Goal: Task Accomplishment & Management: Use online tool/utility

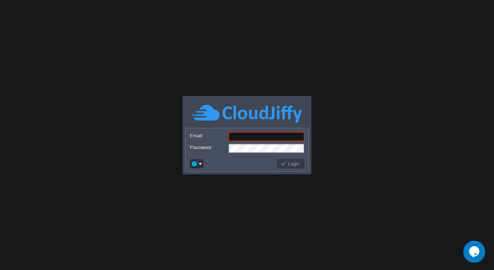
click at [269, 139] on input "Email:" at bounding box center [267, 137] width 76 height 10
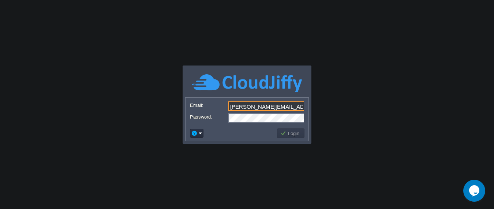
type input "[PERSON_NAME][EMAIL_ADDRESS][DOMAIN_NAME]"
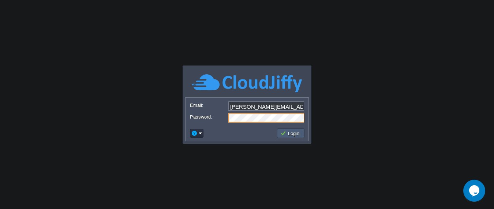
click at [290, 130] on button "Login" at bounding box center [291, 133] width 21 height 7
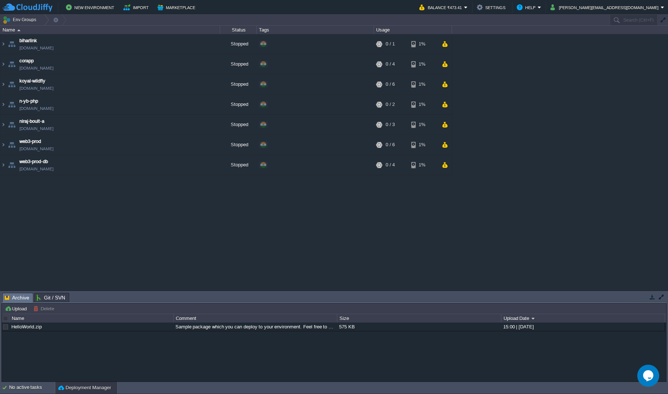
click at [0, 125] on img at bounding box center [3, 125] width 6 height 20
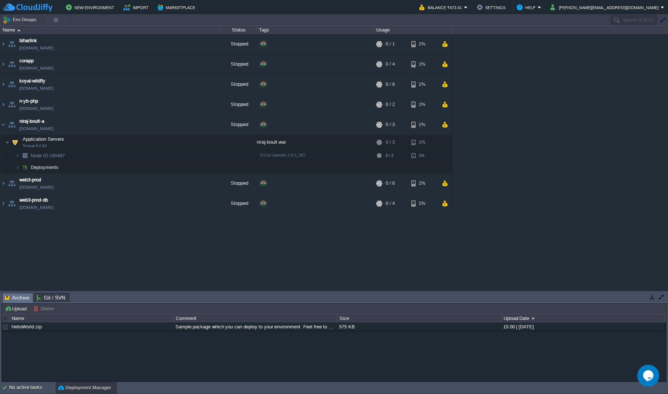
click at [15, 164] on img at bounding box center [10, 165] width 10 height 7
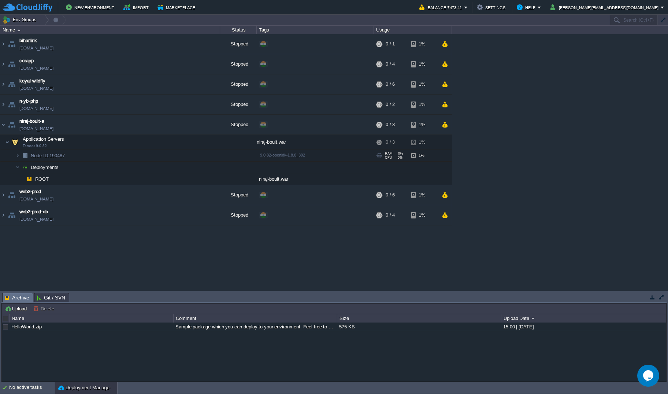
click at [16, 158] on img at bounding box center [17, 155] width 4 height 11
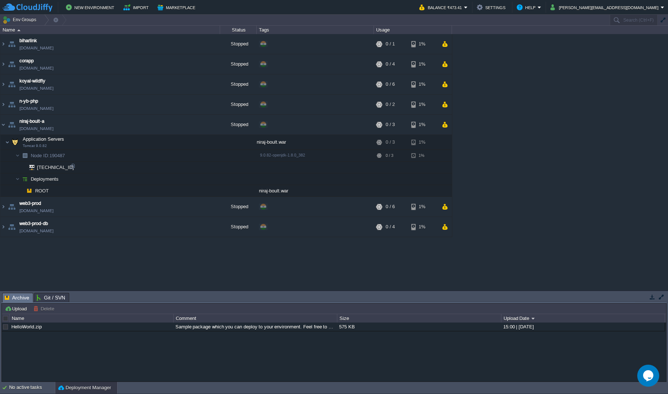
click at [14, 179] on img at bounding box center [10, 176] width 10 height 7
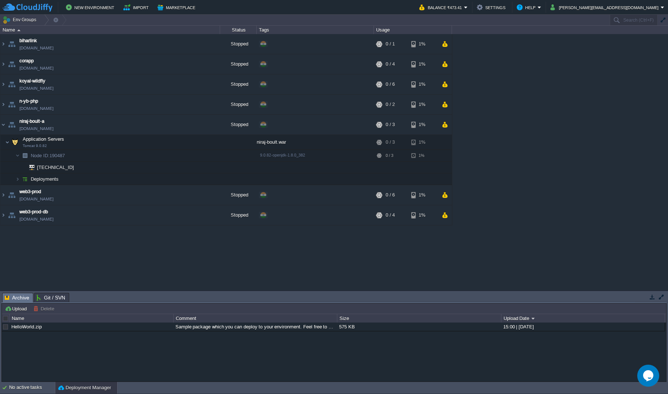
click at [16, 179] on img at bounding box center [17, 178] width 4 height 11
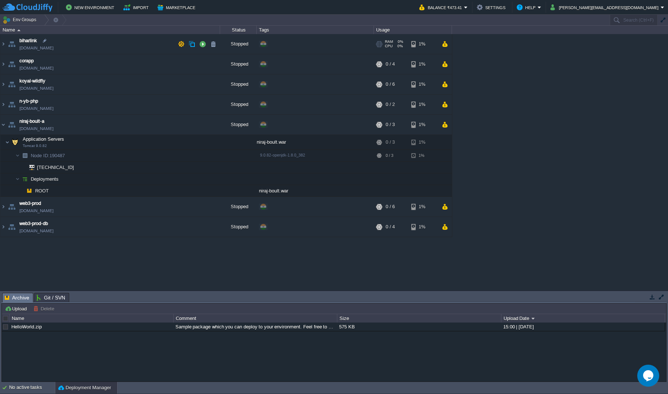
click at [3, 44] on img at bounding box center [3, 44] width 6 height 20
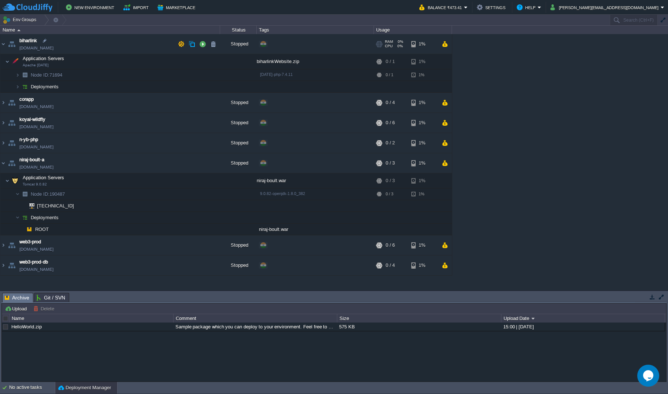
click at [3, 44] on img at bounding box center [3, 44] width 6 height 20
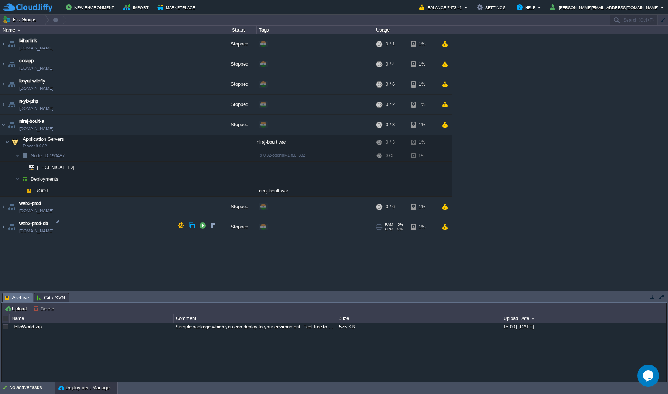
click at [0, 226] on table "biharlink [DOMAIN_NAME] Stopped + Add to Env Group RAM 0% CPU 0% 0 / 1 1% Appli…" at bounding box center [226, 135] width 452 height 203
click at [4, 225] on img at bounding box center [3, 227] width 6 height 20
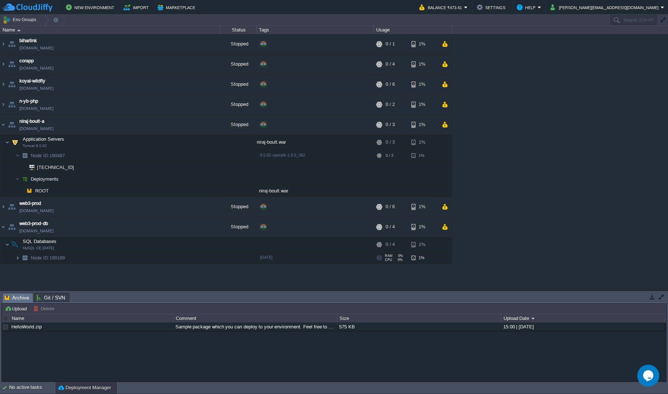
click at [15, 258] on span at bounding box center [7, 257] width 15 height 5
click at [2, 207] on img at bounding box center [3, 207] width 6 height 20
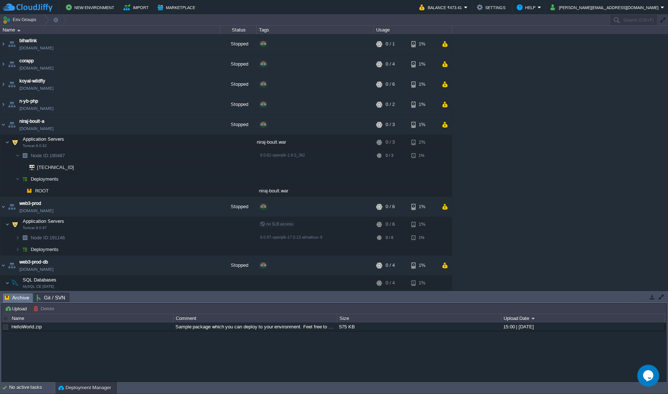
click at [18, 249] on img at bounding box center [17, 249] width 4 height 11
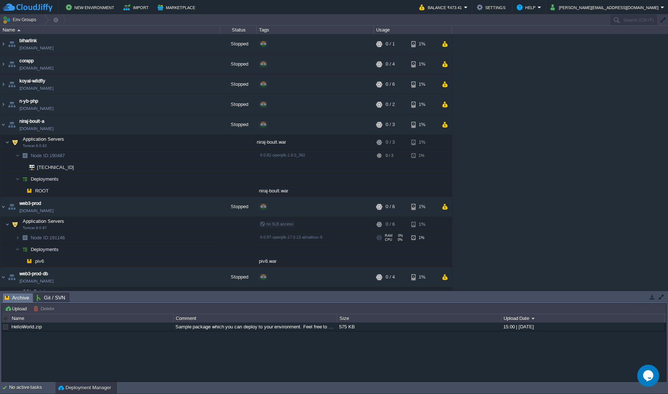
click at [15, 239] on td "Node ID: 191146" at bounding box center [110, 238] width 220 height 12
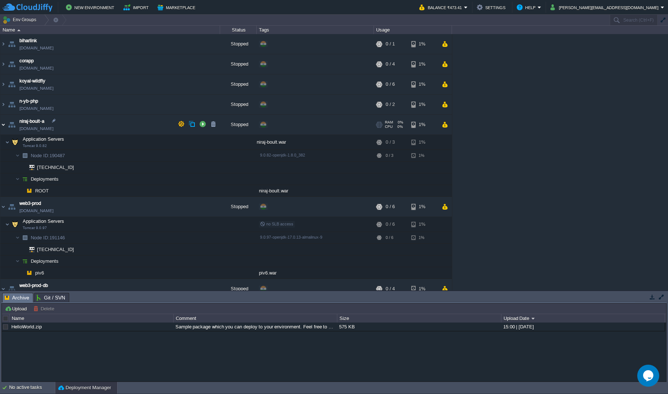
click at [1, 125] on img at bounding box center [3, 125] width 6 height 20
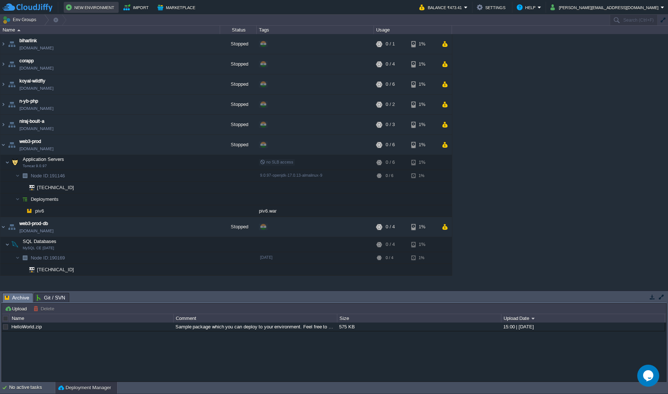
click at [93, 5] on button "New Environment" at bounding box center [91, 7] width 51 height 9
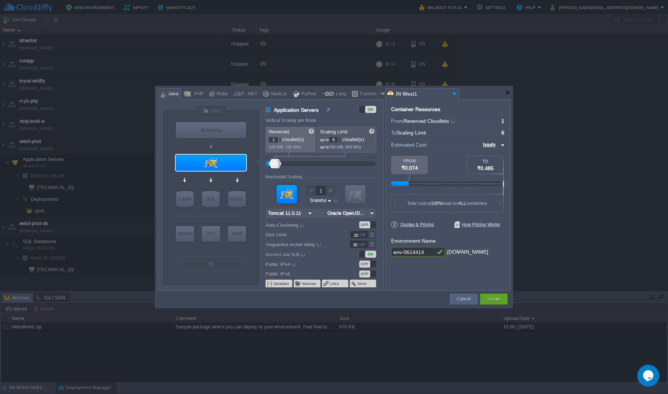
click at [304, 214] on input "Tomcat 11.0.11" at bounding box center [286, 213] width 40 height 10
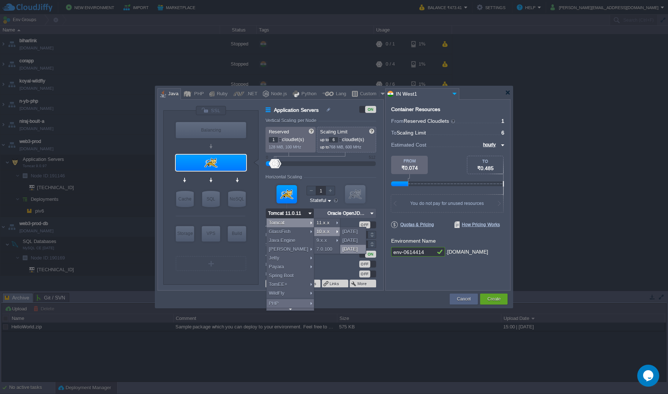
click at [351, 249] on div "[DATE]" at bounding box center [353, 249] width 26 height 9
type input "Tomcat [DATE]"
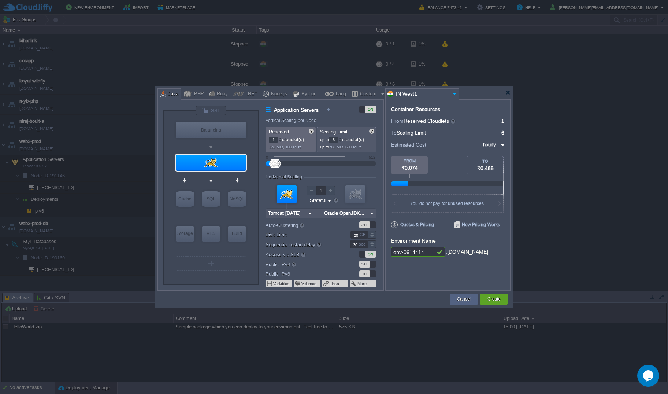
click at [367, 213] on input "Oracle OpenJDK..." at bounding box center [345, 213] width 46 height 10
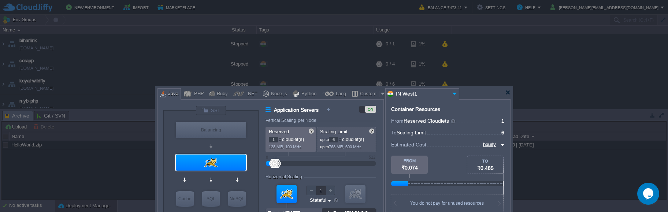
click at [381, 196] on form "Vertical Scaling per Node Reserved 1 cloudlet(s) 128 MiB, 100 MHz Scaling Limit…" at bounding box center [325, 204] width 118 height 172
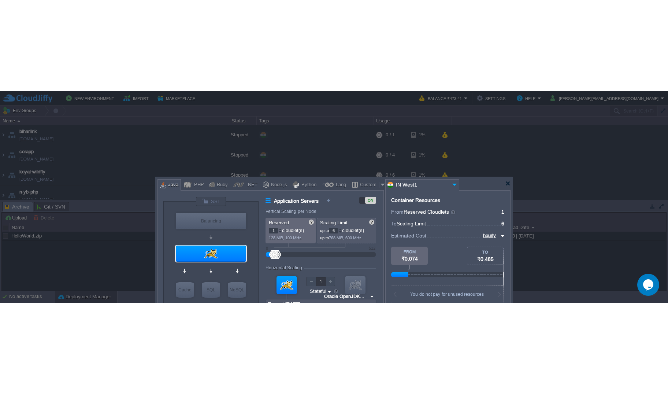
scroll to position [0, 0]
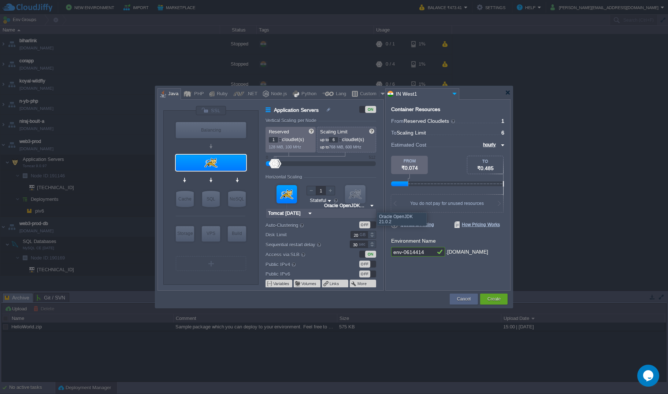
click at [369, 206] on img at bounding box center [372, 206] width 8 height 10
click at [307, 213] on img at bounding box center [310, 213] width 8 height 10
type input "Oracle OpenJDK..."
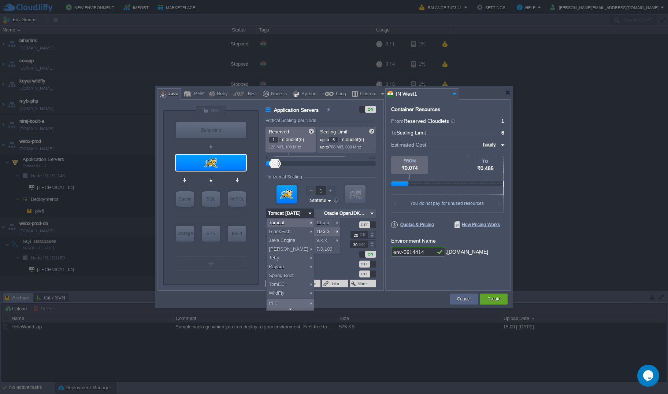
scroll to position [0, 0]
click at [325, 250] on div "7.0.100" at bounding box center [327, 249] width 26 height 9
type input "Tomcat 7.0.100"
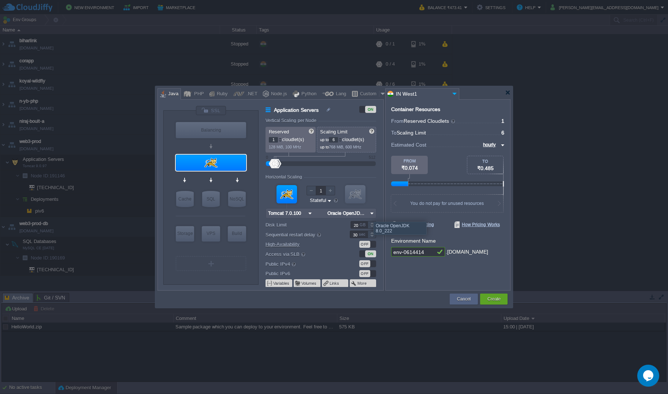
click at [369, 214] on img at bounding box center [372, 213] width 8 height 10
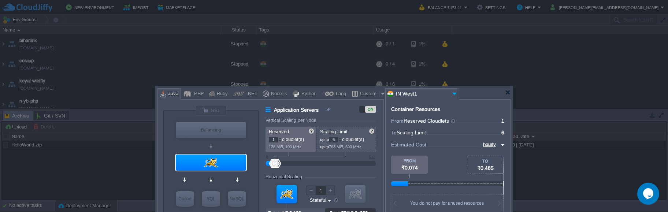
click at [381, 191] on form "Vertical Scaling per Node Reserved 1 cloudlet(s) 128 MiB, 100 MHz Scaling Limit…" at bounding box center [325, 204] width 118 height 172
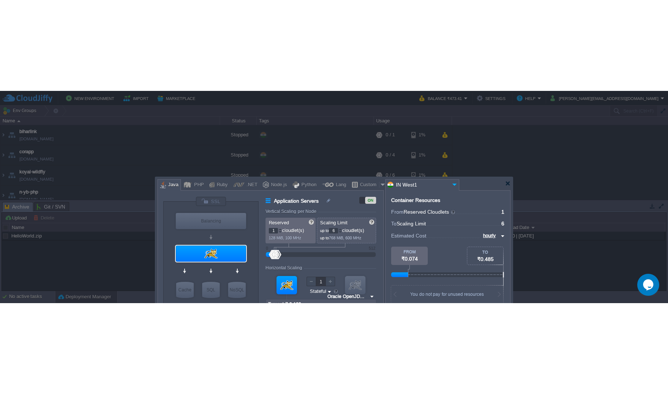
scroll to position [0, 0]
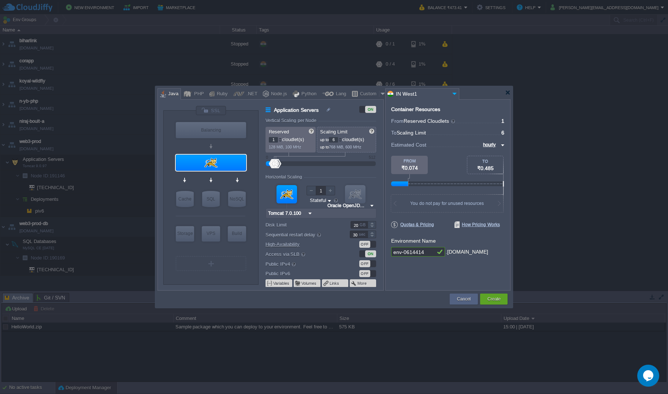
click at [370, 205] on img at bounding box center [372, 206] width 8 height 10
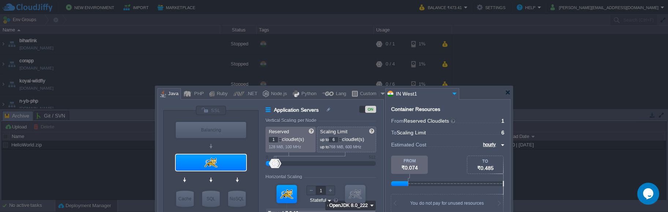
click at [368, 205] on img at bounding box center [372, 206] width 8 height 10
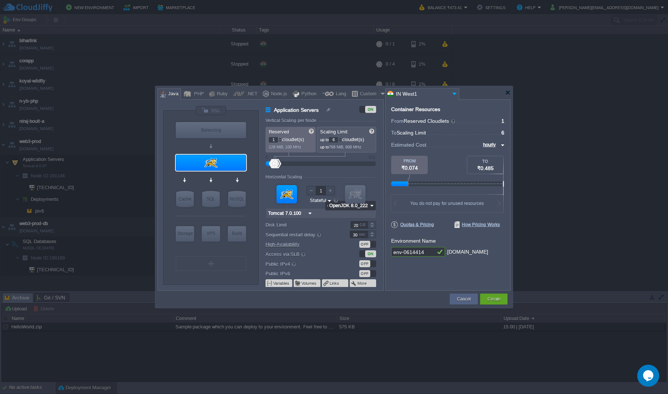
click at [369, 205] on img at bounding box center [372, 206] width 8 height 10
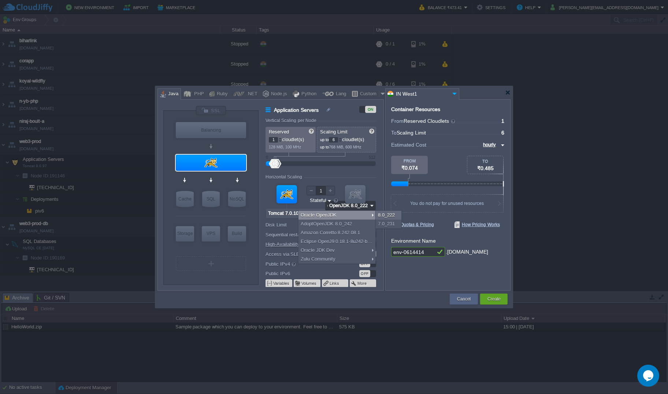
click at [371, 203] on img at bounding box center [372, 206] width 8 height 10
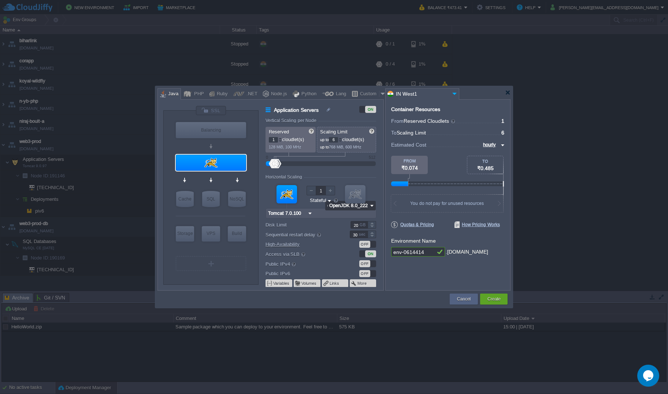
click at [401, 215] on div at bounding box center [448, 218] width 114 height 7
type input "Oracle OpenJD..."
click at [408, 270] on div "Container Resources From Reserved Cloudlets ... = 1 not added To Scaling Limit …" at bounding box center [447, 194] width 125 height 191
click at [308, 214] on img at bounding box center [310, 213] width 8 height 10
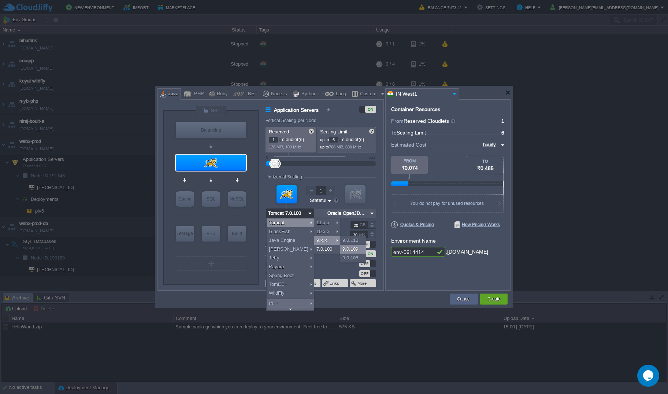
click at [353, 251] on div "9.0.109" at bounding box center [353, 249] width 26 height 9
type input "Tomcat 9.0.109"
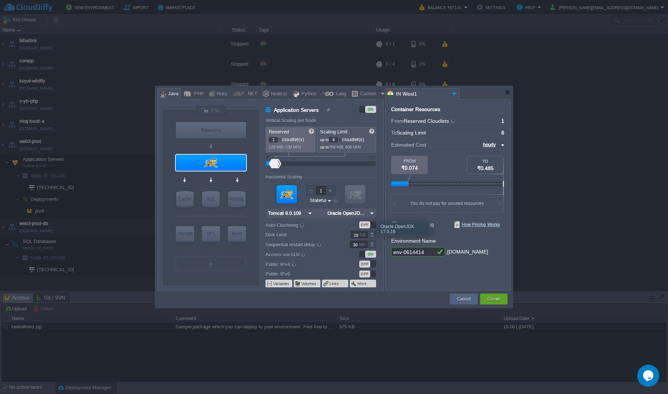
click at [370, 214] on img at bounding box center [372, 213] width 8 height 10
click at [240, 270] on td at bounding box center [303, 298] width 291 height 13
type input "Oracle OpenJD..."
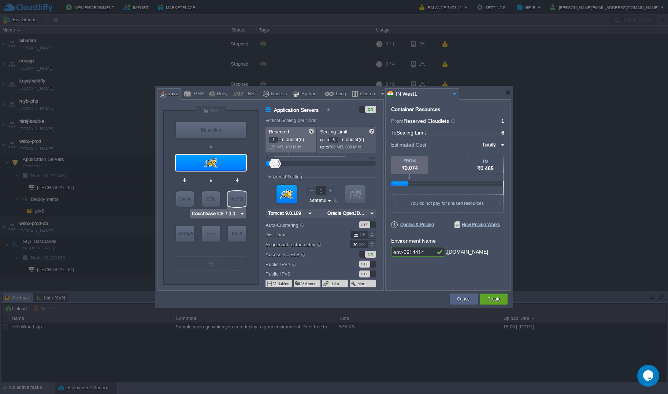
type input "MariaDB 12.0.2"
click at [213, 198] on div "SQL" at bounding box center [211, 199] width 18 height 16
type input "SQL Databases"
type input "4"
type input "MariaDB 12.0.2"
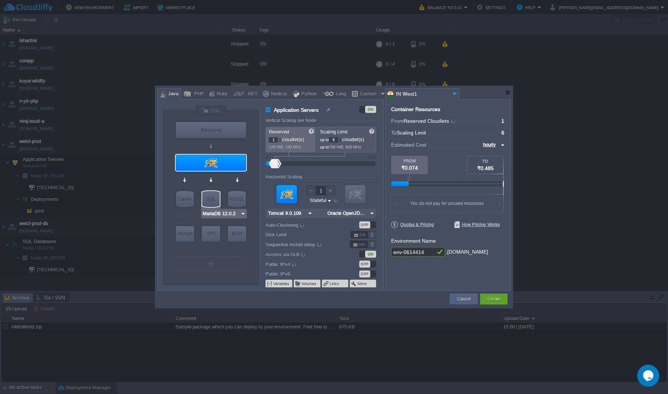
type input "12.0.2-almalin..."
type input "Stateless"
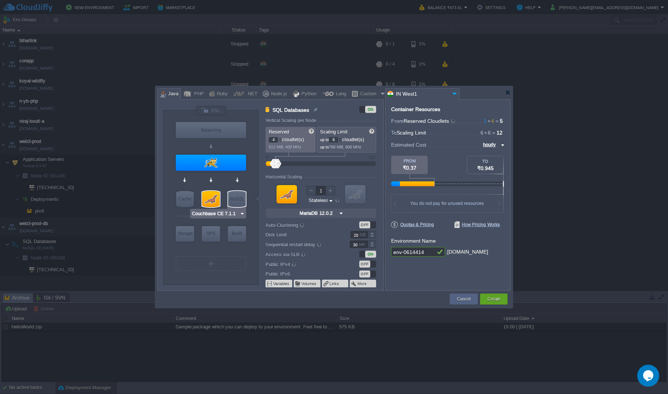
click at [241, 214] on img at bounding box center [242, 213] width 5 height 7
click at [213, 201] on div at bounding box center [211, 199] width 18 height 16
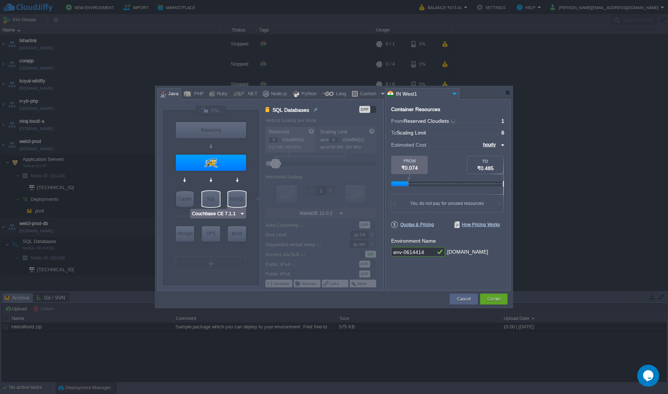
type input "MariaDB 12.0.2"
click at [218, 198] on div "SQL" at bounding box center [211, 199] width 18 height 16
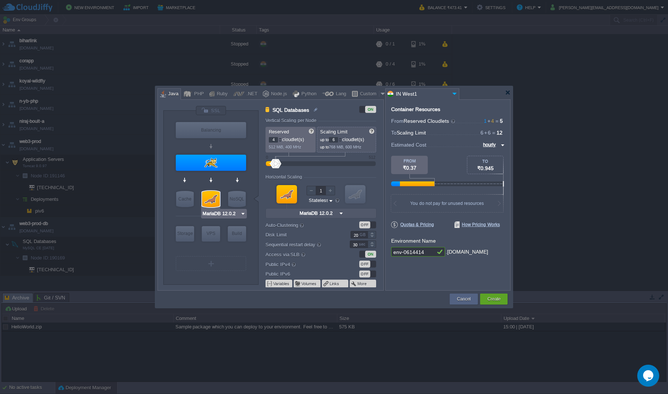
click at [240, 215] on img at bounding box center [242, 213] width 5 height 7
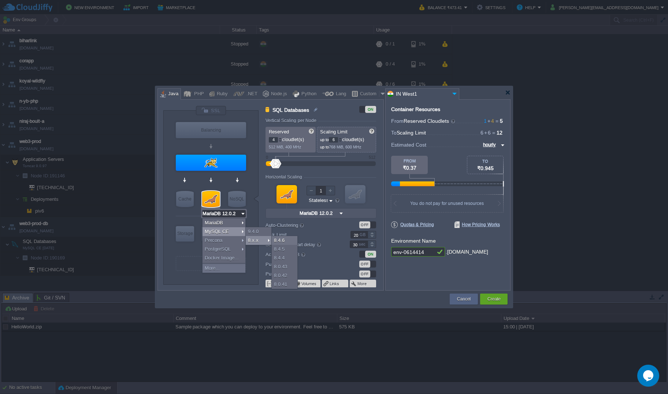
click at [254, 242] on div "8.x.x" at bounding box center [259, 240] width 26 height 9
type input "MySQL CE 8.4.6"
type input "8.4.6-almalinux-9"
type input "MySQL CE 8.4.6"
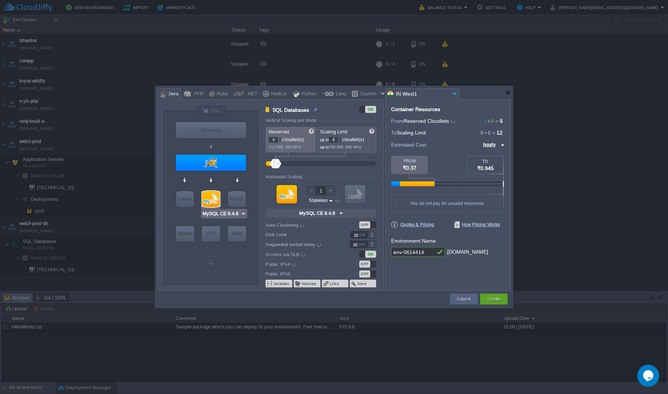
click at [242, 214] on img at bounding box center [243, 213] width 5 height 7
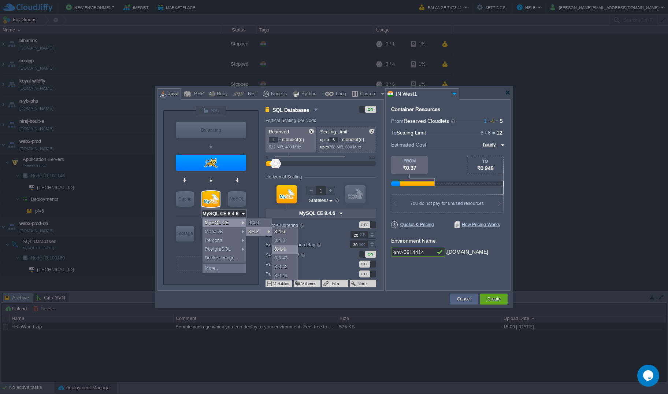
click at [280, 252] on div "8.4.4" at bounding box center [285, 249] width 26 height 9
type input "MySQL CE 8.4.4"
type input "8.4.4-almalinux-9"
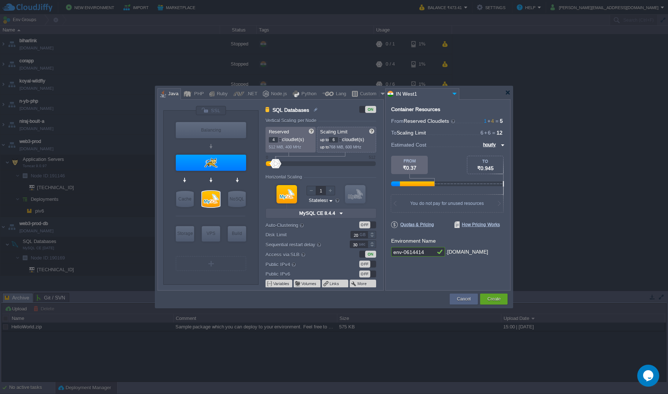
type input "AlmaLinux 9.6"
click at [494, 141] on img at bounding box center [502, 145] width 6 height 9
click at [493, 153] on div "monthly" at bounding box center [492, 153] width 25 height 9
type input "monthly"
click at [192, 93] on div "PHP" at bounding box center [198, 94] width 12 height 11
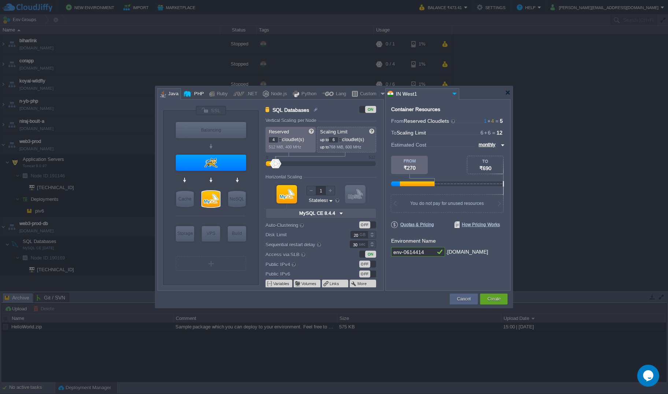
type input "SQL Databases"
type input "Apache [DATE]"
click at [272, 94] on div "Node.js" at bounding box center [278, 94] width 18 height 11
type input "SQL Databases"
type input "Node.js 24.9.0 LTS"
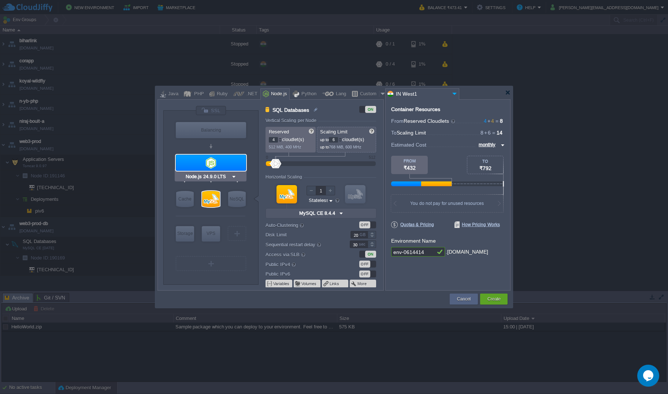
click at [232, 178] on img at bounding box center [233, 176] width 5 height 7
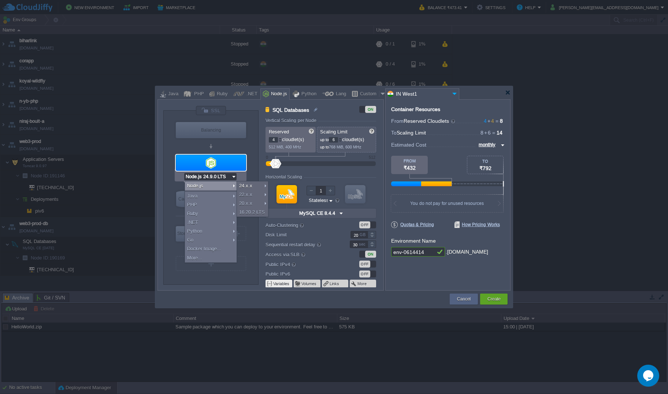
click at [279, 270] on button "Variables" at bounding box center [281, 284] width 17 height 6
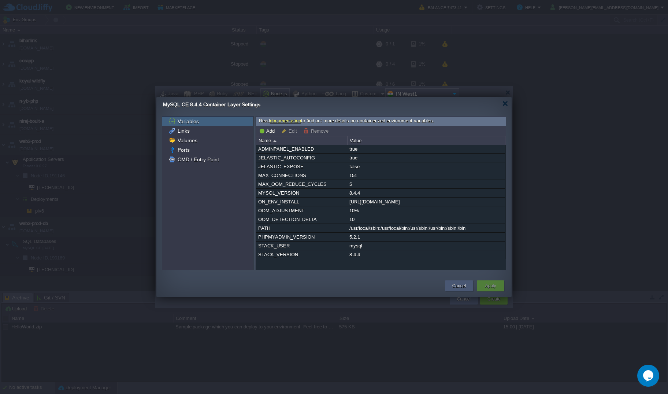
click at [456, 270] on button "Cancel" at bounding box center [459, 285] width 14 height 7
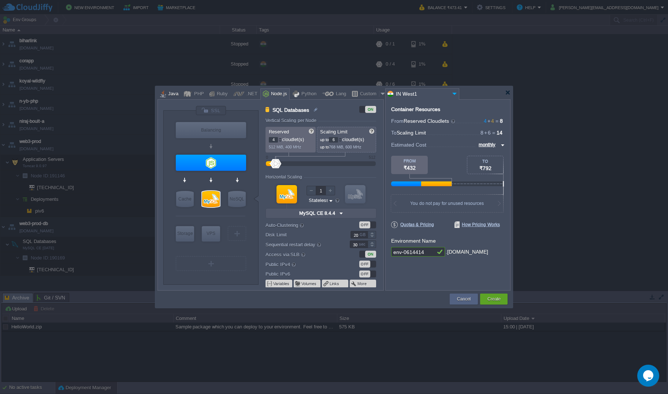
click at [171, 93] on div "Java" at bounding box center [172, 94] width 12 height 11
type input "SQL Databases"
click at [360, 270] on button "More" at bounding box center [362, 284] width 10 height 6
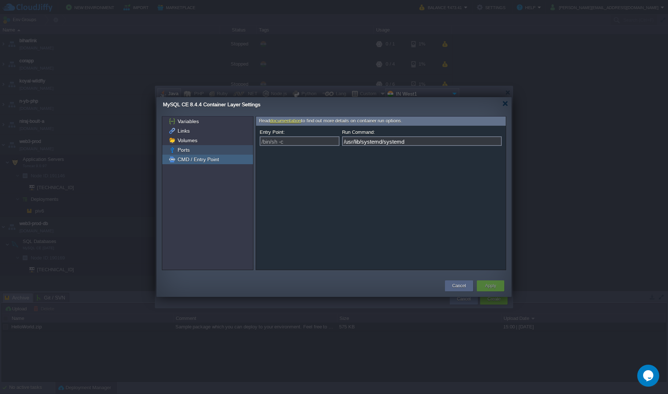
click at [212, 150] on div "Ports" at bounding box center [207, 150] width 91 height 10
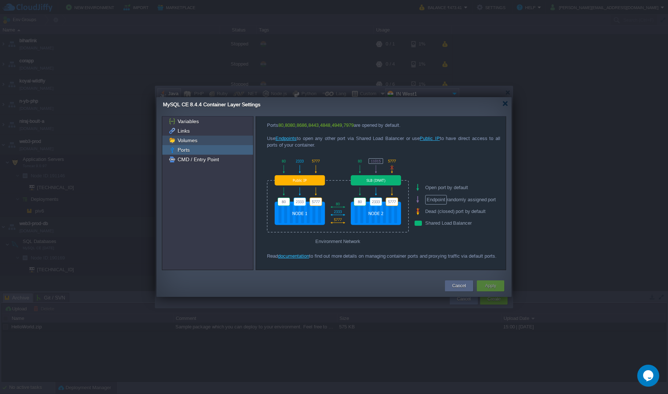
click at [213, 140] on div "Volumes" at bounding box center [207, 141] width 91 height 10
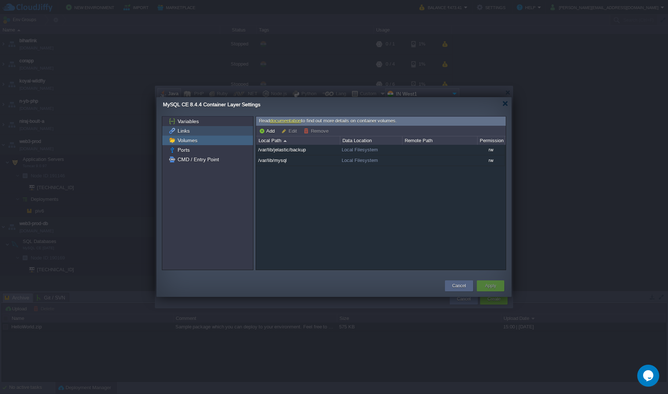
click at [199, 131] on div "Links" at bounding box center [207, 131] width 91 height 10
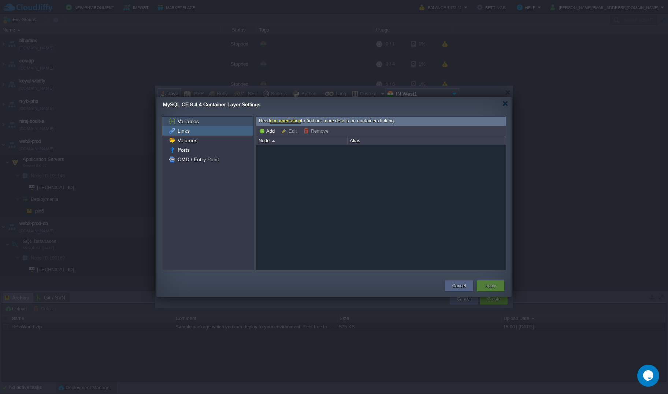
click at [205, 121] on div "Variables" at bounding box center [207, 121] width 91 height 10
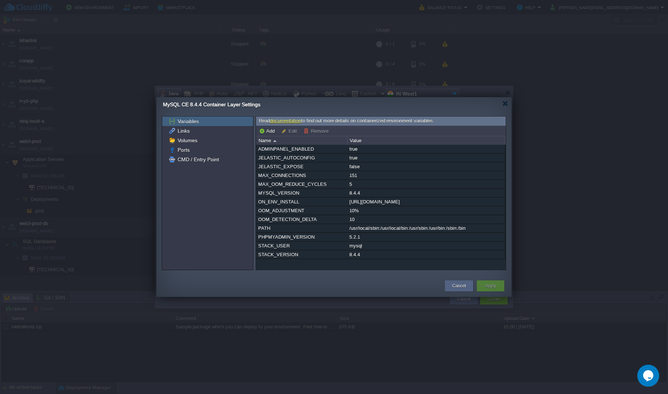
click at [292, 130] on button "Edit" at bounding box center [290, 130] width 18 height 7
click at [267, 132] on button "Add" at bounding box center [268, 130] width 18 height 7
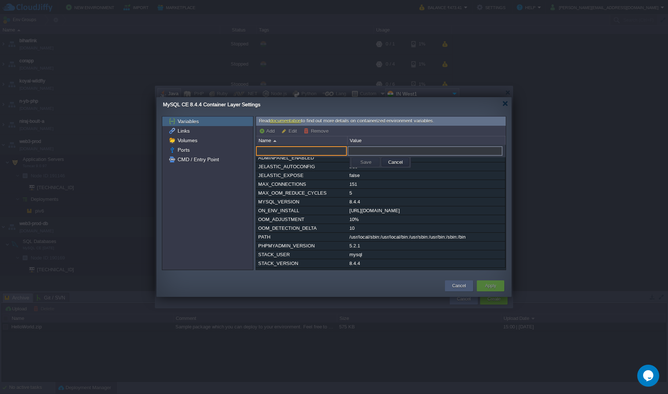
click at [458, 270] on button "Cancel" at bounding box center [459, 285] width 14 height 7
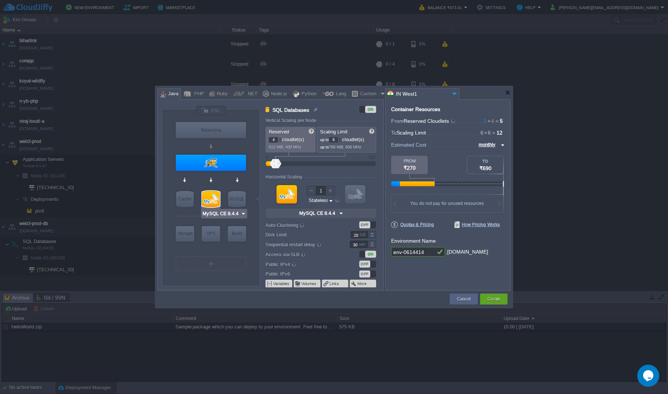
click at [208, 197] on div at bounding box center [211, 199] width 18 height 16
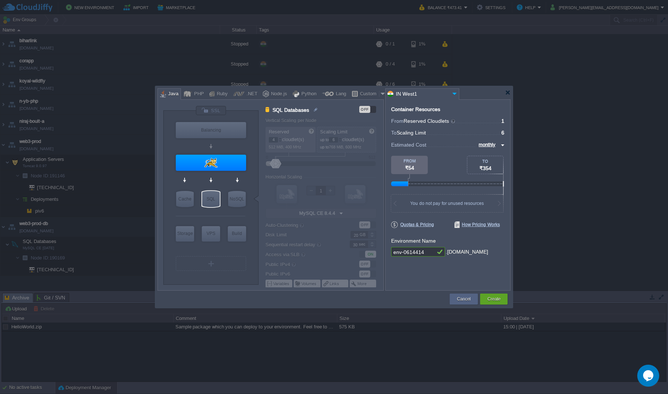
type input "Tomcat 9.0.109"
click at [227, 164] on div at bounding box center [211, 163] width 70 height 16
type input "Application Servers"
type input "1"
type input "Tomcat 9.0.109"
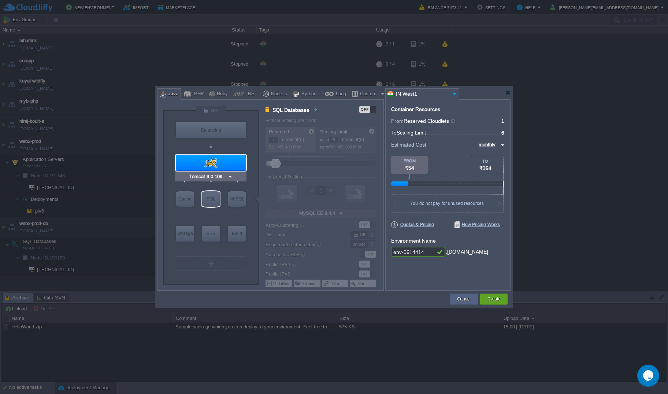
type input "Oracle OpenJD..."
type input "Stateful"
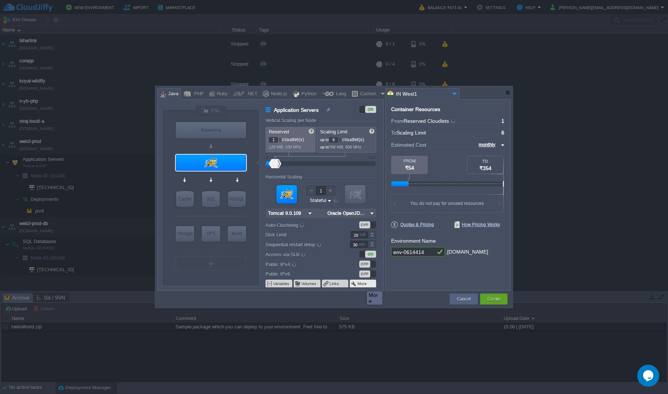
click at [361, 270] on button "More" at bounding box center [362, 284] width 10 height 6
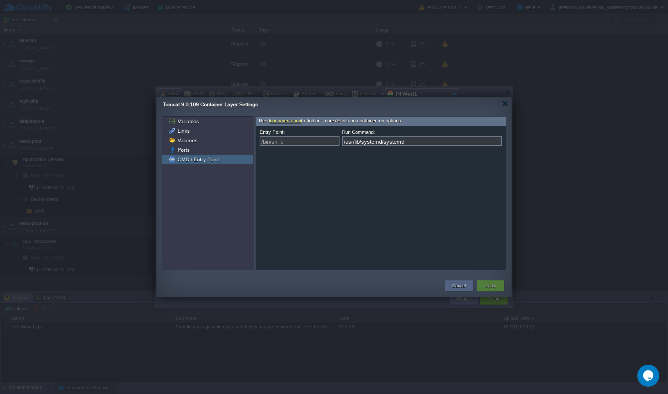
click at [260, 133] on label "Entry Point:" at bounding box center [273, 132] width 26 height 8
click at [260, 136] on input "/bin/sh -c" at bounding box center [300, 141] width 80 height 10
click at [221, 194] on div "Variables Links Volumes Ports CMD / Entry Point" at bounding box center [207, 192] width 91 height 153
type input "/bin/sh -c"
click at [216, 151] on div "Ports" at bounding box center [207, 150] width 91 height 10
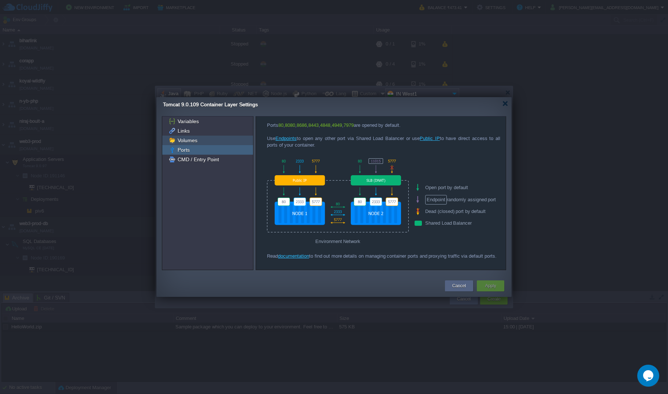
click at [199, 139] on div "Volumes" at bounding box center [207, 141] width 91 height 10
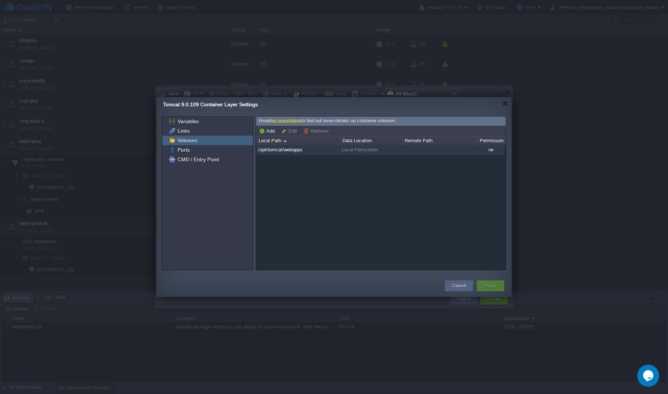
click at [289, 149] on span "/opt/tomcat/webapps" at bounding box center [281, 150] width 46 height 6
click at [266, 130] on button "Add" at bounding box center [268, 130] width 18 height 7
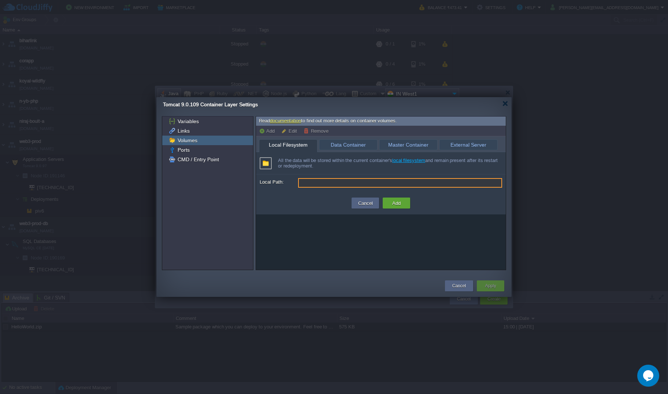
click at [362, 181] on input "Local Path:" at bounding box center [400, 183] width 204 height 10
type input "[PERSON_NAME]"
click at [397, 203] on button "Add" at bounding box center [396, 203] width 13 height 9
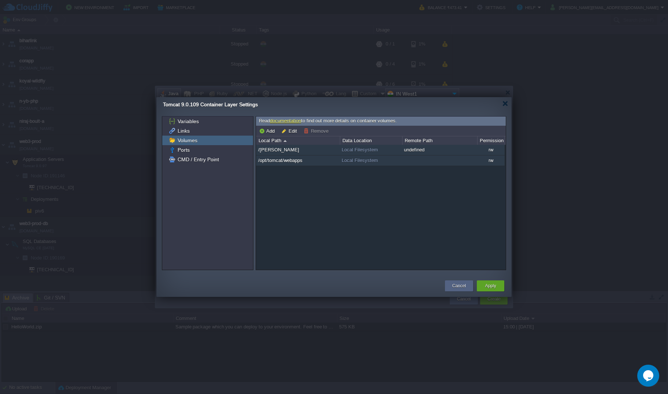
click at [273, 150] on td "/[PERSON_NAME]" at bounding box center [298, 150] width 84 height 11
click at [289, 132] on button "Edit" at bounding box center [290, 130] width 18 height 7
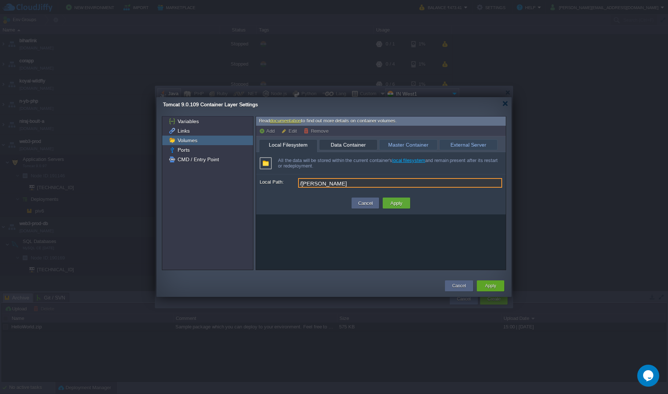
click at [347, 144] on span "Data Container" at bounding box center [348, 145] width 51 height 10
type input "Server Domain or IP"
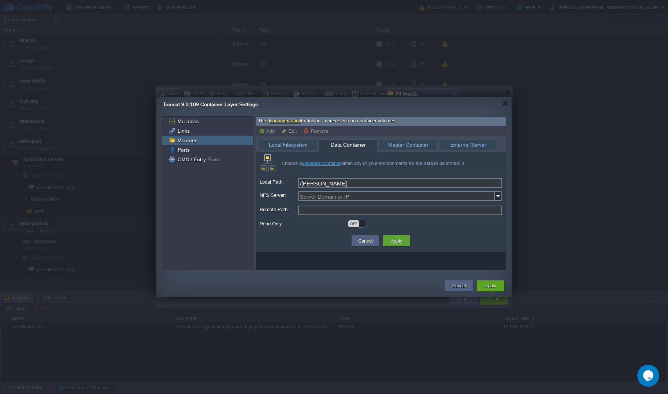
click at [370, 194] on input "Server Domain or IP" at bounding box center [396, 196] width 197 height 10
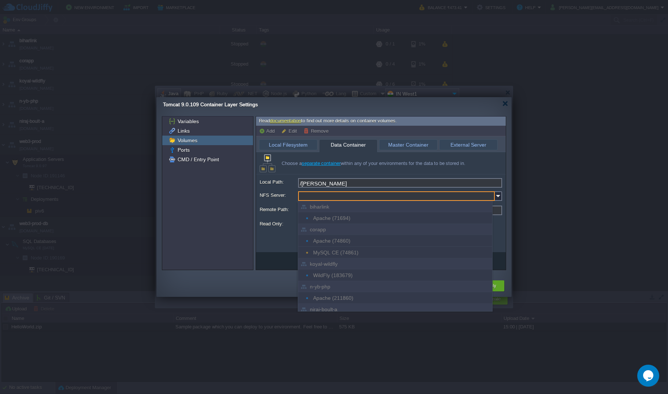
click at [282, 258] on div at bounding box center [381, 203] width 250 height 134
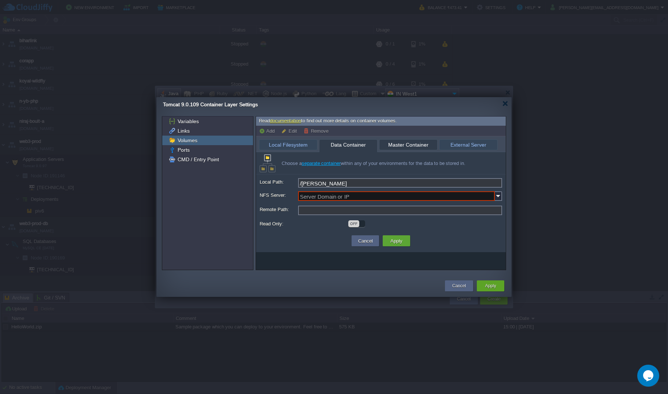
click at [418, 144] on span "Master Container" at bounding box center [408, 145] width 51 height 10
type input "Tomcat 9.0.109"
type input "/[PERSON_NAME]"
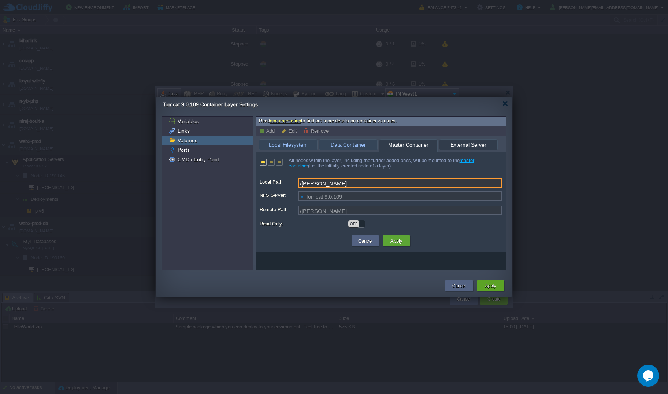
click at [462, 146] on span "External Server" at bounding box center [468, 145] width 51 height 10
type input "Server Domain or IP"
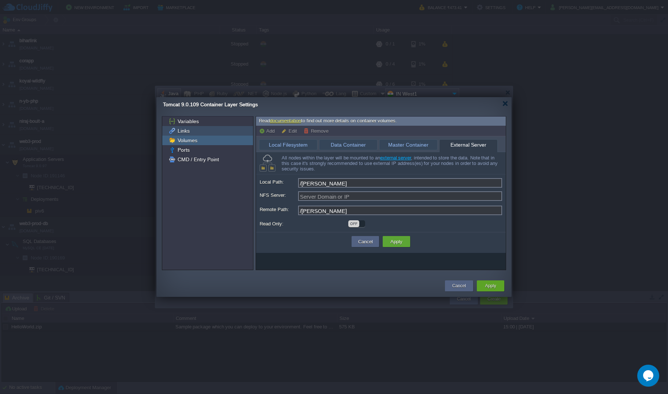
click at [217, 131] on div "Links" at bounding box center [207, 131] width 91 height 10
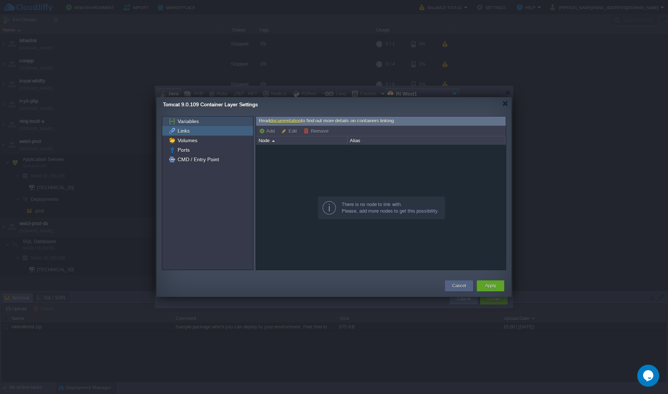
click at [210, 119] on div "Variables" at bounding box center [207, 121] width 91 height 10
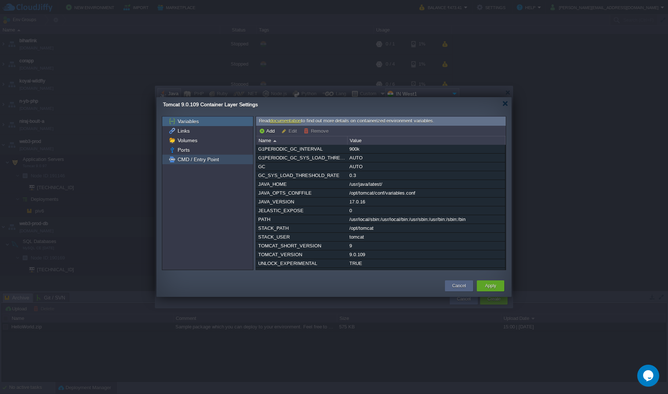
click at [206, 159] on span "CMD / Entry Point" at bounding box center [198, 159] width 44 height 7
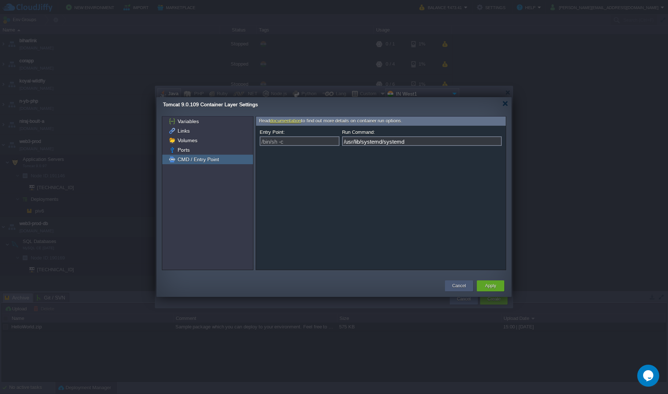
click at [459, 270] on button "Cancel" at bounding box center [459, 285] width 14 height 7
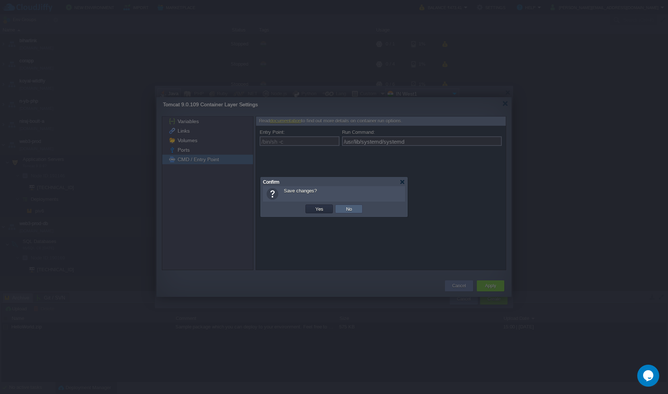
click at [347, 209] on button "No" at bounding box center [349, 208] width 10 height 7
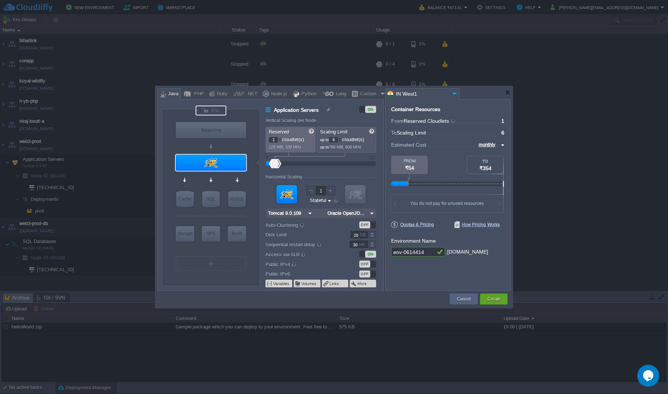
click at [214, 109] on div at bounding box center [211, 110] width 31 height 10
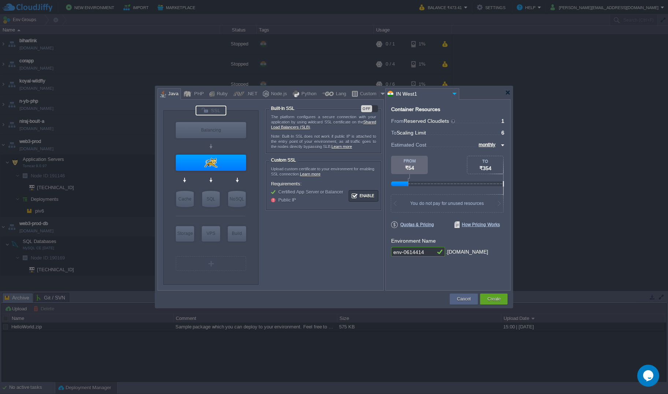
click at [370, 111] on div "OFF" at bounding box center [366, 108] width 11 height 7
click at [363, 110] on div "ON" at bounding box center [369, 108] width 17 height 7
click at [221, 163] on div at bounding box center [211, 163] width 70 height 16
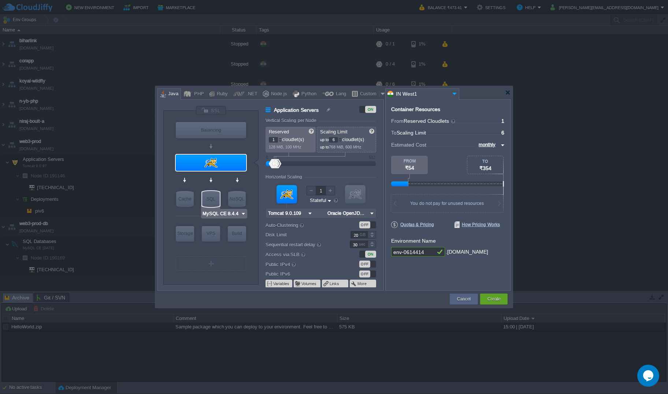
type input "Tomcat 9.0.109"
click at [360, 109] on div "ON" at bounding box center [367, 109] width 17 height 7
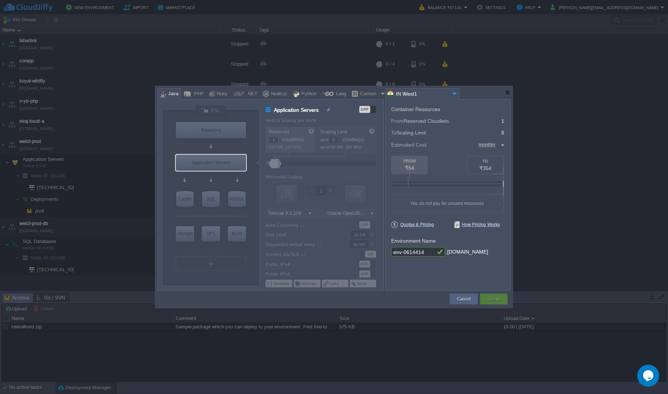
click at [368, 108] on div "OFF" at bounding box center [364, 109] width 11 height 7
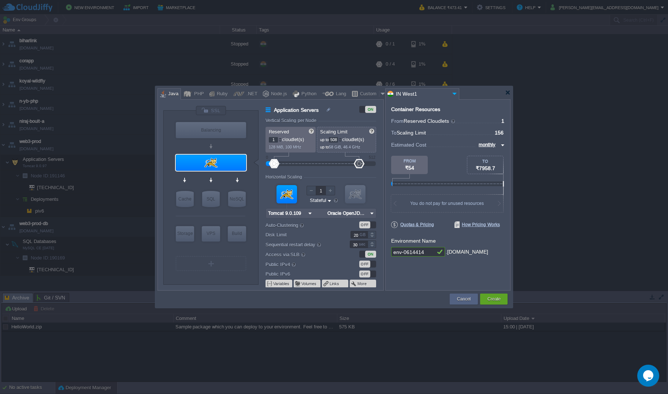
type input "512"
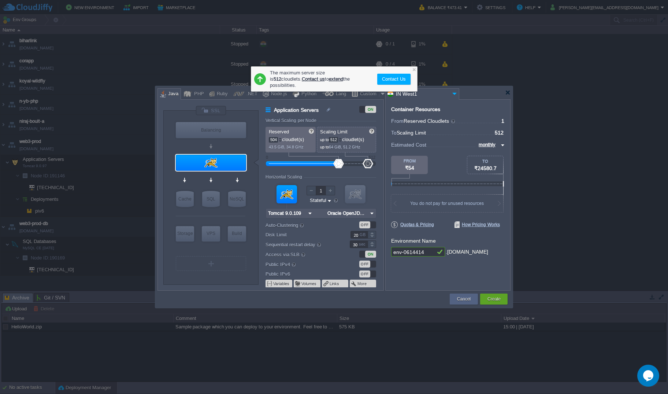
type input "512"
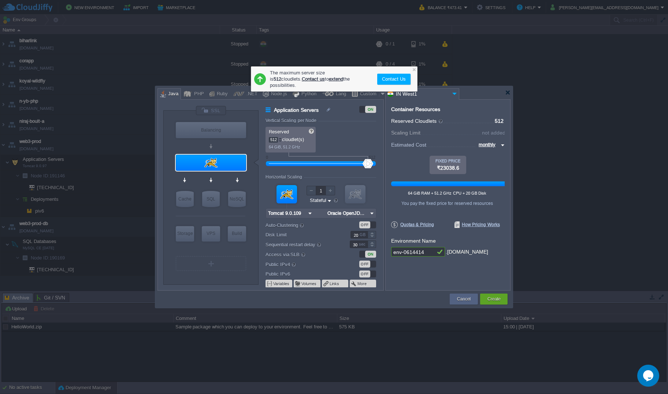
click at [331, 188] on div at bounding box center [331, 191] width 10 height 10
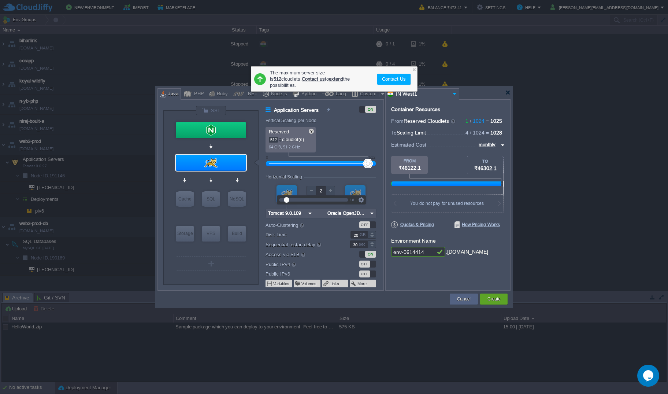
click at [329, 190] on div at bounding box center [331, 191] width 10 height 10
click at [330, 189] on div at bounding box center [331, 191] width 10 height 10
type input "16"
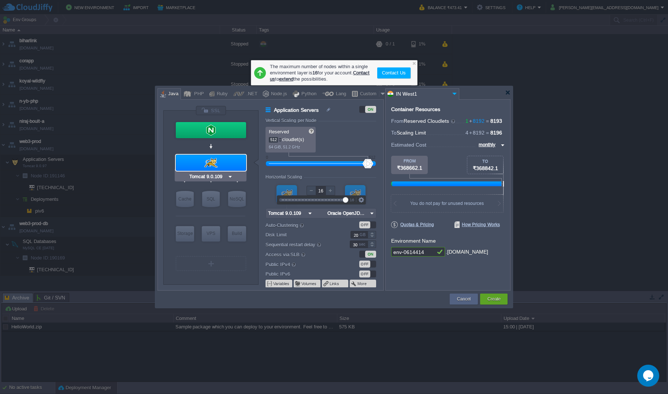
type input "NGINX 1.28.0"
click at [231, 129] on div at bounding box center [211, 130] width 70 height 16
type input "Load Balancer"
type input "1"
type input "4"
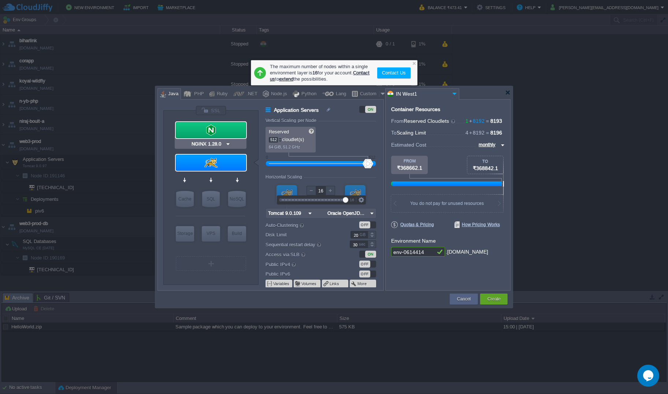
type input "1"
type input "NGINX 1.28.0"
type input "1.28.0-almalin..."
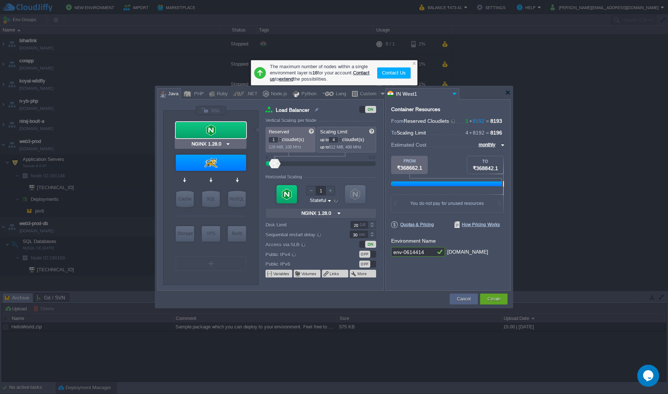
type input "Tomcat 9.0.109"
type input "512"
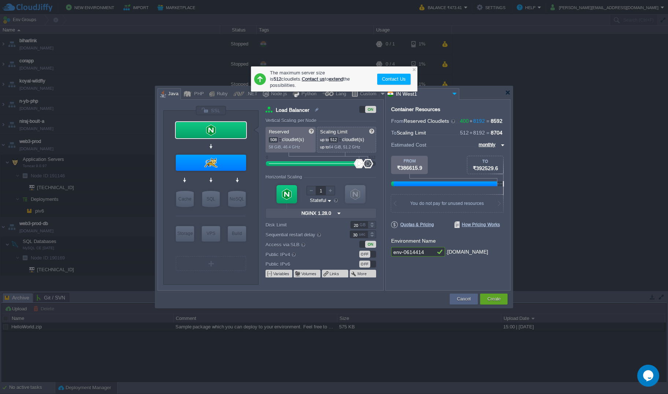
type input "512"
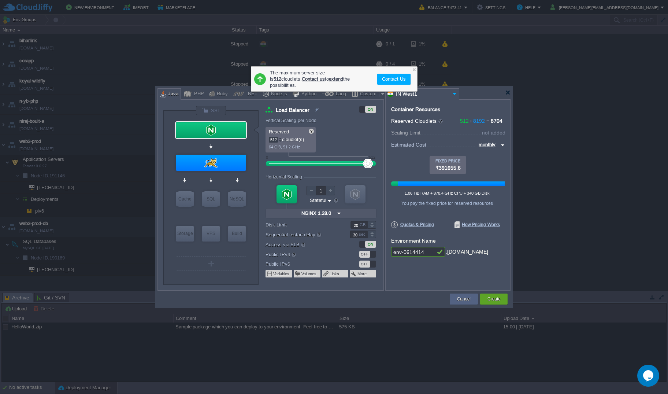
type input "Couchbase CE 7.1.1"
click at [331, 189] on div at bounding box center [331, 191] width 10 height 10
type input "16"
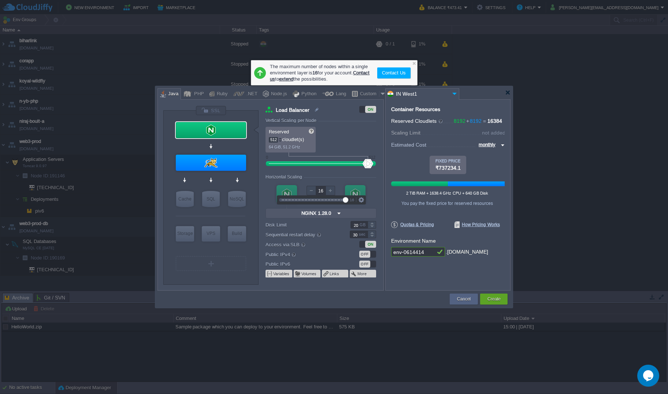
click at [371, 255] on div "OFF" at bounding box center [367, 254] width 17 height 7
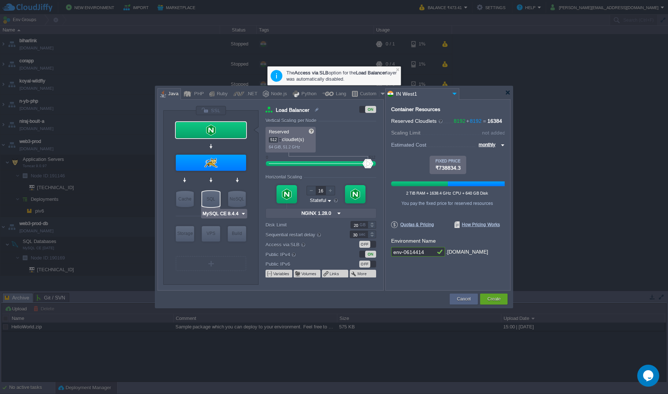
type input "Memcached [DATE]"
click at [185, 200] on div "Cache" at bounding box center [185, 199] width 18 height 16
type input "Cache"
type input "1"
type input "4"
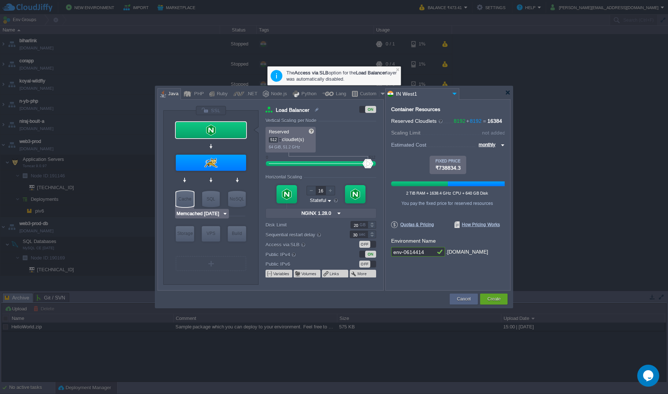
type input "1"
type input "Memcached [DATE]"
type input "[DATE]-almalin..."
type input "Stateless"
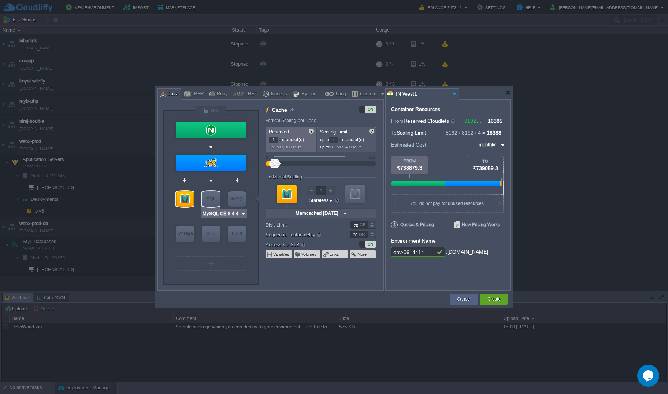
type input "Couchbase CE 7.1.1"
click at [331, 192] on div at bounding box center [331, 191] width 10 height 10
type input "16"
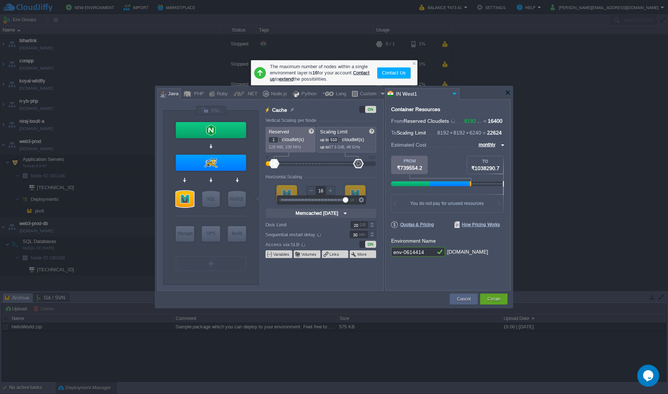
type input "512"
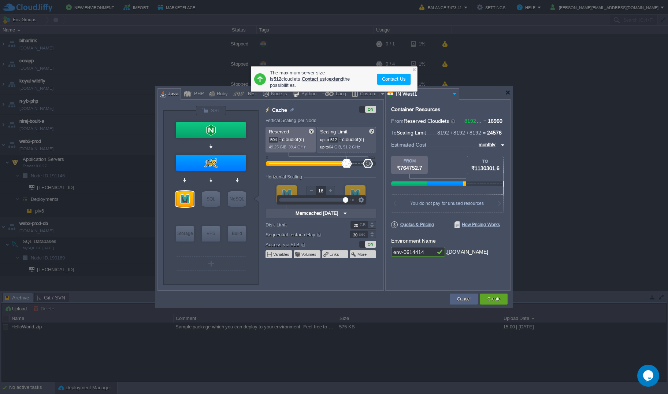
type input "512"
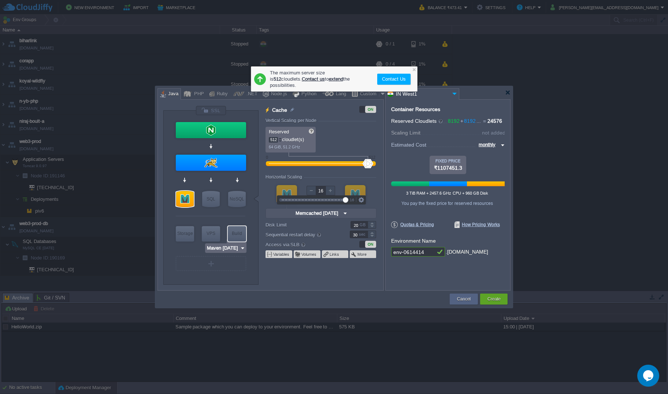
type input "MySQL CE 8.4.4"
click at [210, 200] on div "SQL" at bounding box center [211, 199] width 18 height 16
type input "SQL Databases"
type input "4"
type input "6"
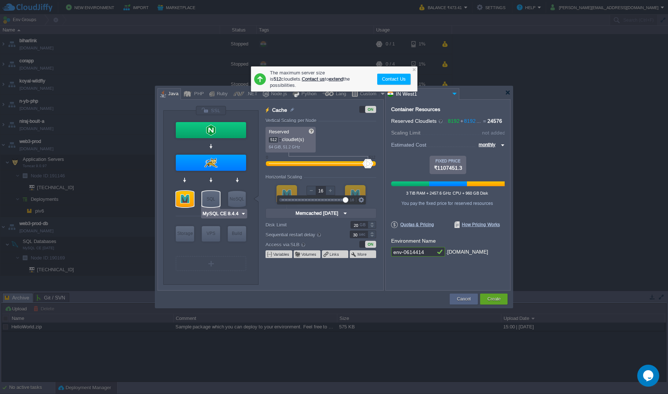
type input "1"
type input "MySQL CE 8.4.4"
type input "8.4.4-almalinux-9"
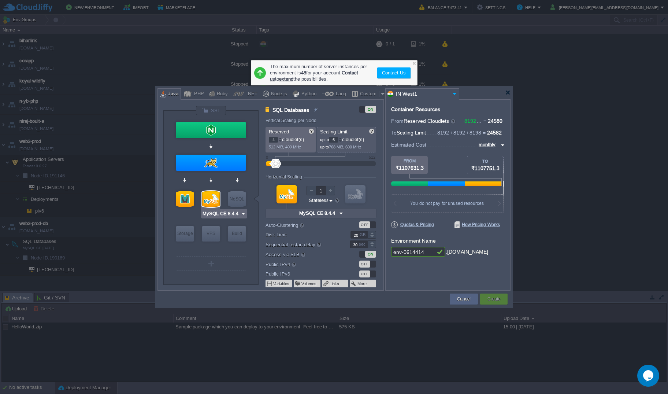
click at [240, 214] on input "MySQL CE 8.4.4" at bounding box center [221, 213] width 38 height 7
click at [331, 189] on div at bounding box center [331, 191] width 10 height 10
click at [330, 190] on div at bounding box center [331, 191] width 10 height 10
click at [329, 191] on div at bounding box center [331, 191] width 10 height 10
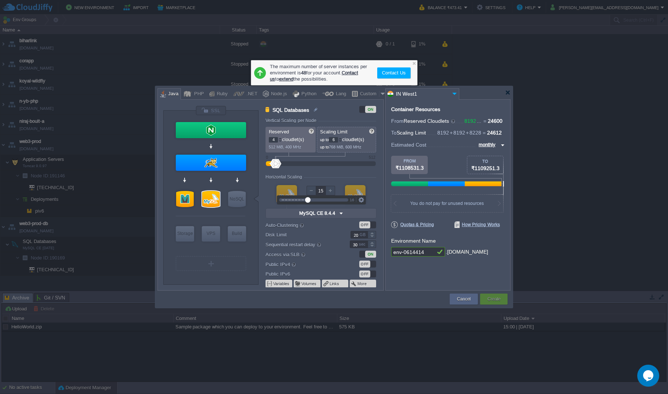
type input "16"
type input "512"
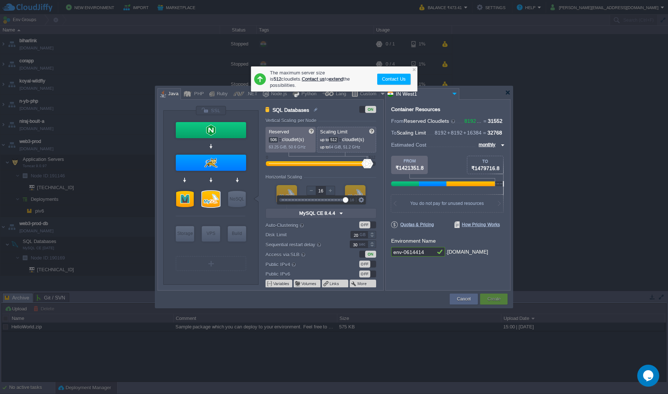
type input "512"
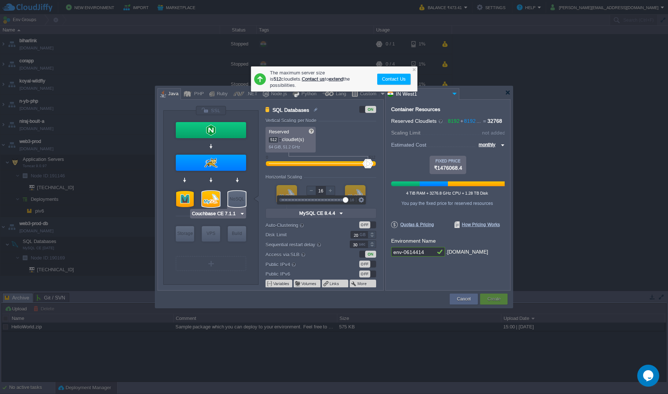
click at [240, 215] on img at bounding box center [242, 213] width 5 height 7
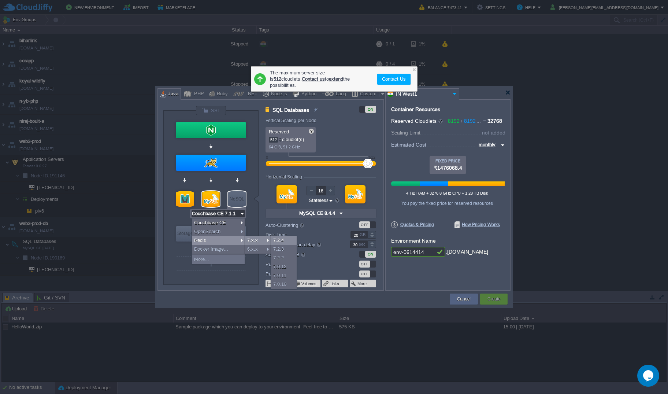
click at [279, 242] on div "7.2.4" at bounding box center [284, 240] width 26 height 9
type input "Redis 7.2.4"
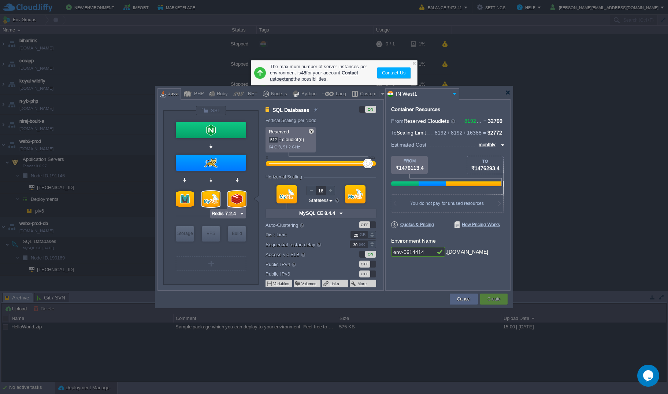
click at [237, 200] on div at bounding box center [237, 199] width 18 height 16
type input "NoSQL Databases"
type input "1"
type input "4"
type input "1"
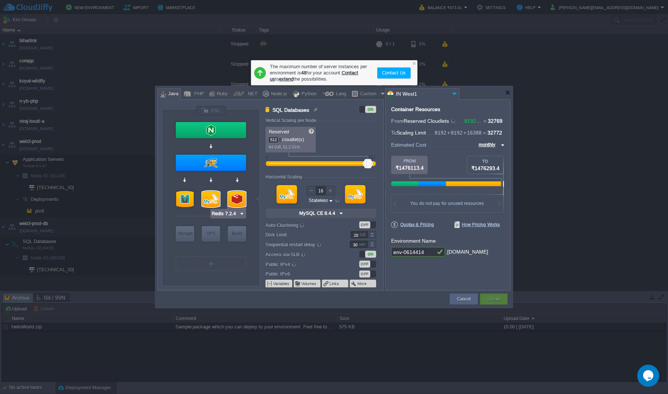
type input "Redis 7.2.4"
type input "7.2.4-almalinux-9"
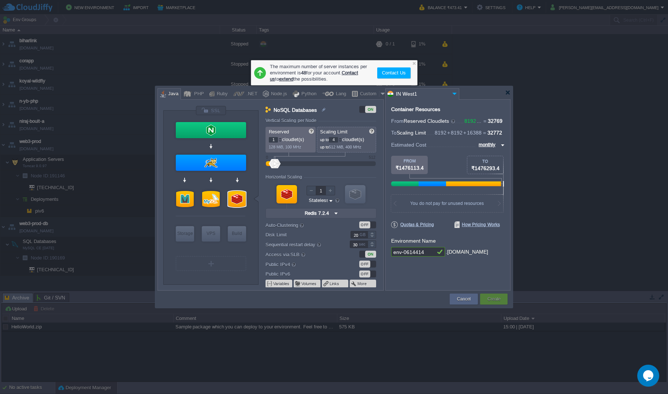
click at [330, 188] on div at bounding box center [331, 191] width 10 height 10
type input "2"
type input "512"
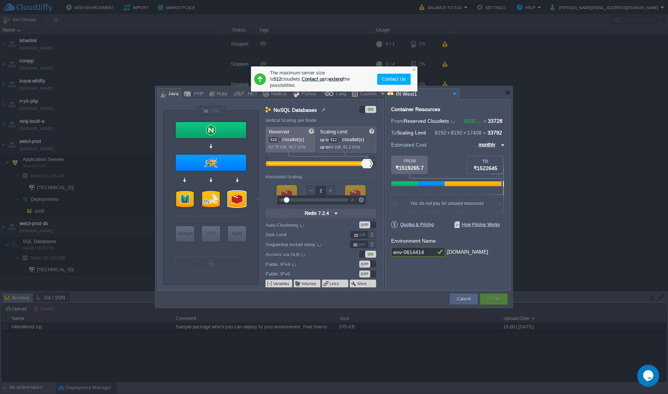
type input "512"
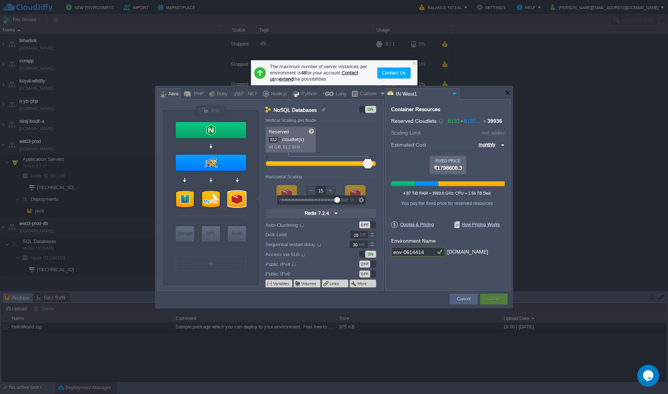
type input "16"
type input "Maven [DATE]"
click at [239, 249] on input "Maven [DATE]" at bounding box center [223, 247] width 33 height 7
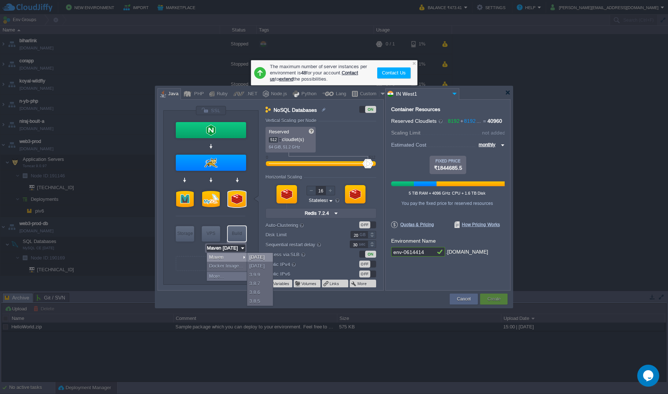
click at [260, 258] on div "[DATE]" at bounding box center [260, 257] width 26 height 9
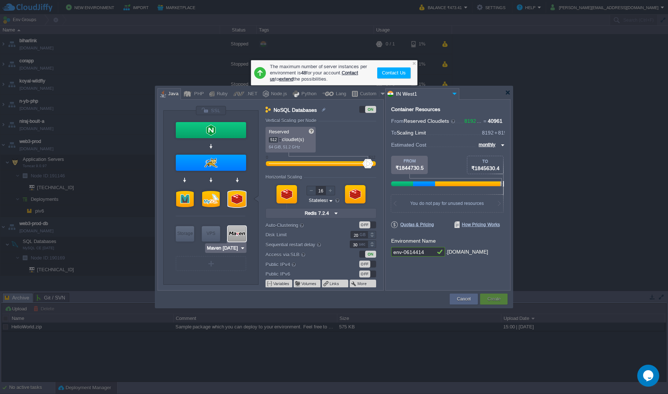
click at [236, 235] on div at bounding box center [237, 233] width 18 height 15
type input "Build Node"
type input "1"
type input "16"
type input "Maven [DATE]"
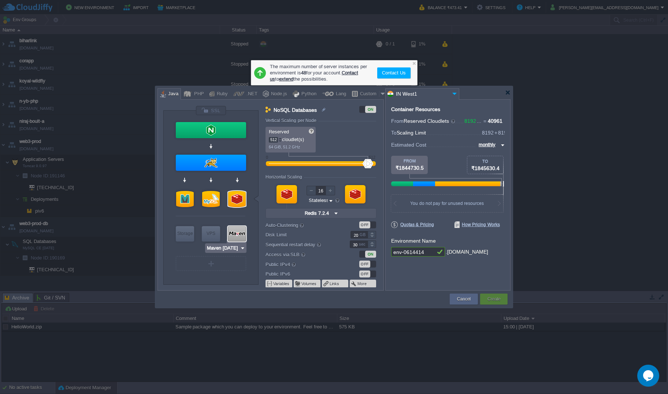
type input "Oracle OpenJD..."
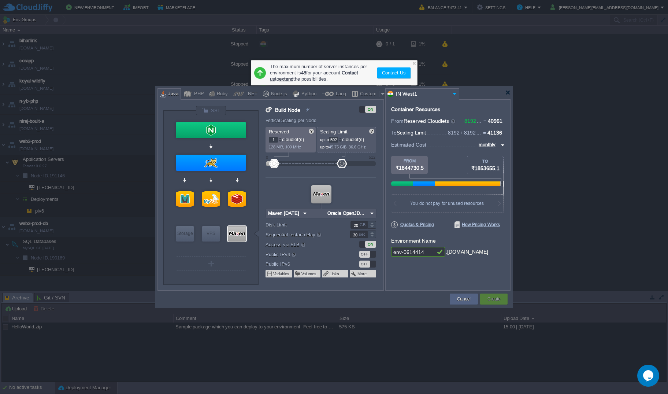
type input "512"
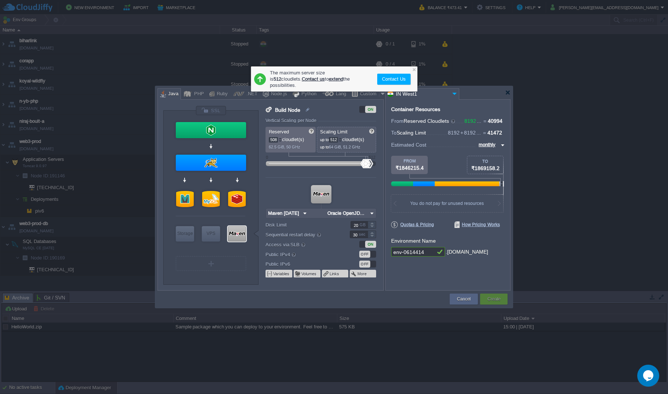
type input "512"
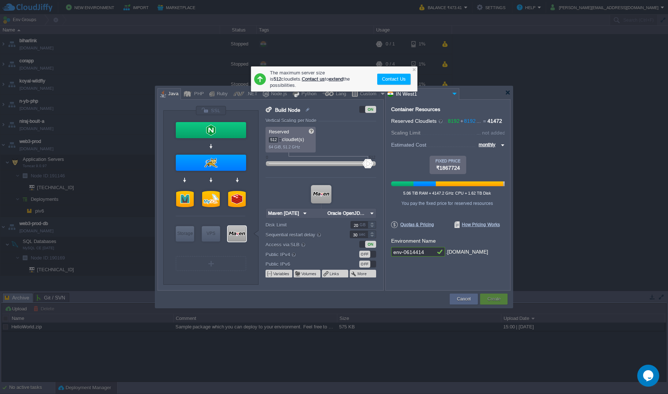
click at [320, 196] on div at bounding box center [321, 194] width 21 height 18
type input "AlmaLinux 9.6"
click at [211, 236] on div "VPS" at bounding box center [211, 233] width 18 height 15
type input "Elastic VPS"
type input "1"
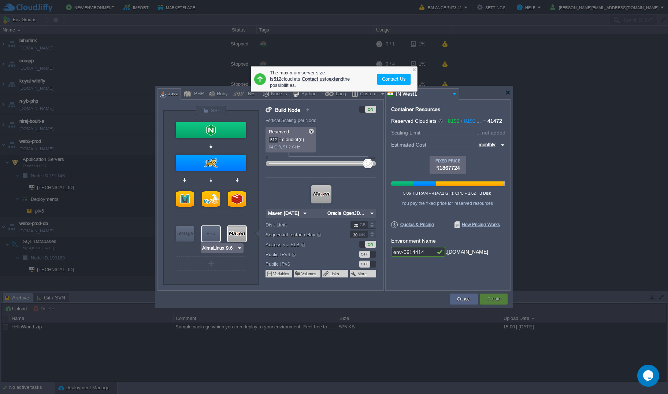
type input "4"
type input "AlmaLinux 9.6"
type input "9.6"
type input "Stateful"
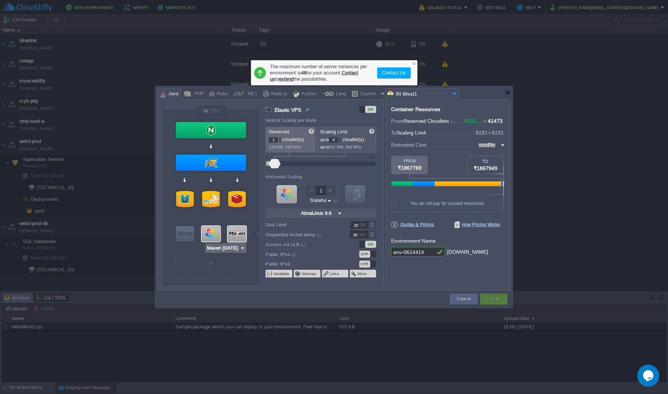
click at [238, 250] on input "Maven [DATE]" at bounding box center [223, 247] width 33 height 7
click at [214, 234] on div at bounding box center [211, 233] width 18 height 15
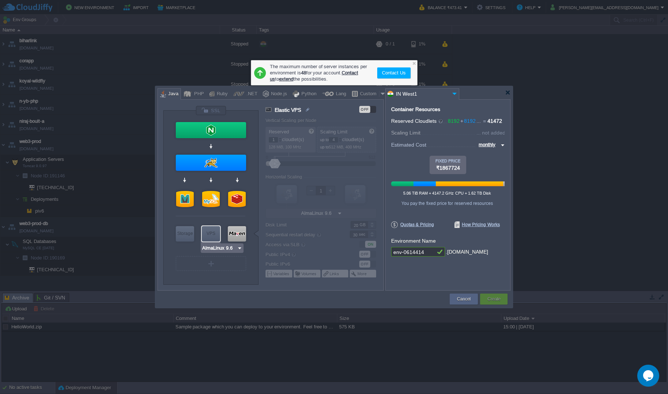
click at [214, 233] on div "VPS" at bounding box center [211, 233] width 18 height 15
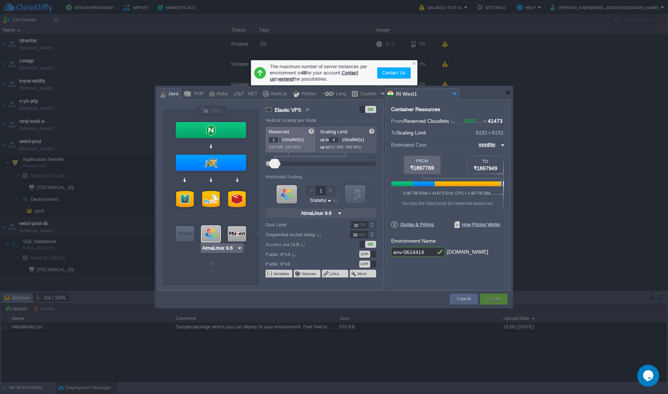
type input "Maven [DATE]"
click at [329, 191] on div at bounding box center [331, 191] width 10 height 10
type input "2"
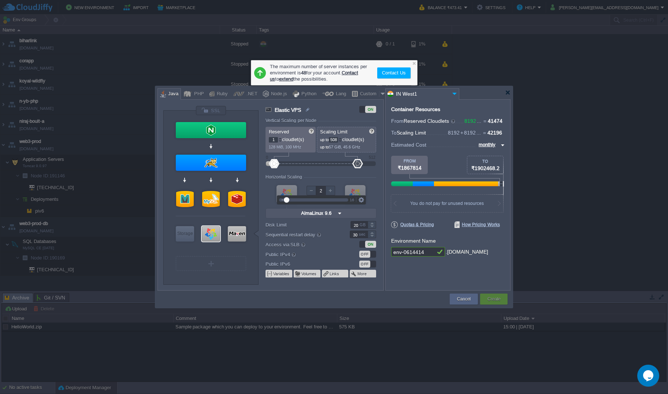
type input "512"
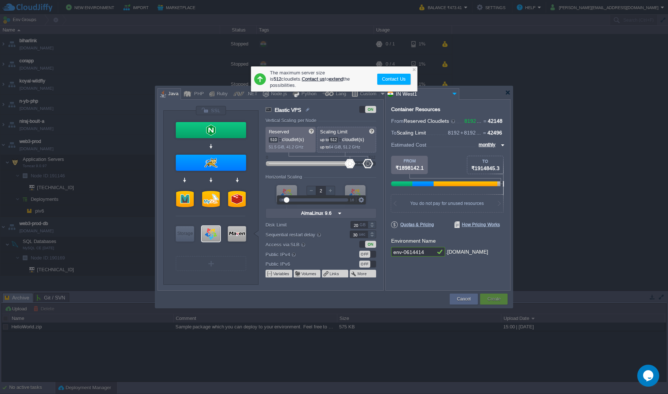
type input "512"
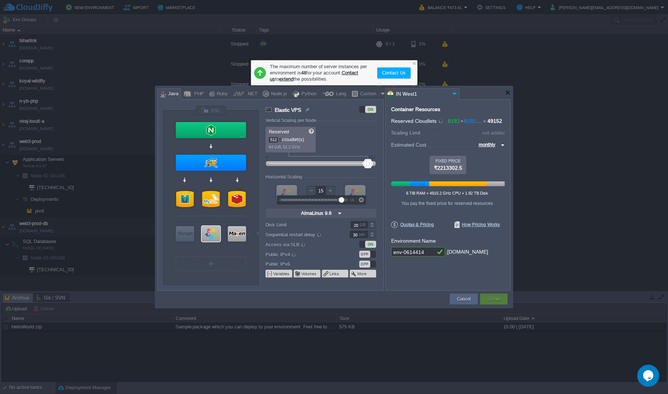
type input "16"
click at [371, 255] on div "OFF" at bounding box center [367, 254] width 17 height 7
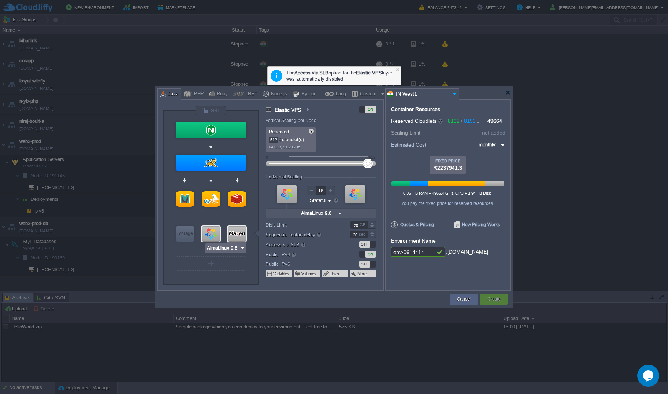
type input "Extra Storage 2.0-10.5"
click at [185, 234] on div "Storage" at bounding box center [185, 233] width 18 height 15
type input "Storage Containers"
type input "1"
type input "6"
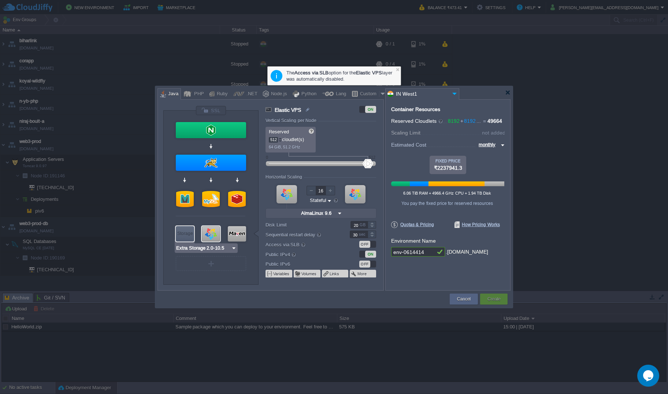
type input "1"
type input "Extra Storage 2.0-10.5"
type input "2.0-10.5-almal..."
type input "Stateless"
type input "100"
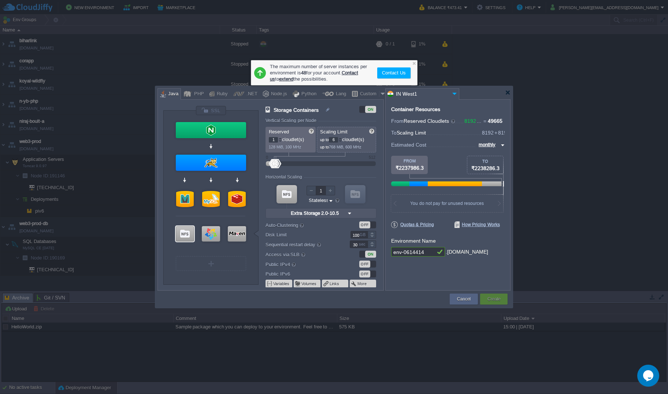
type input "Extra Storage 2.0-10.5"
click at [234, 249] on img at bounding box center [233, 247] width 5 height 7
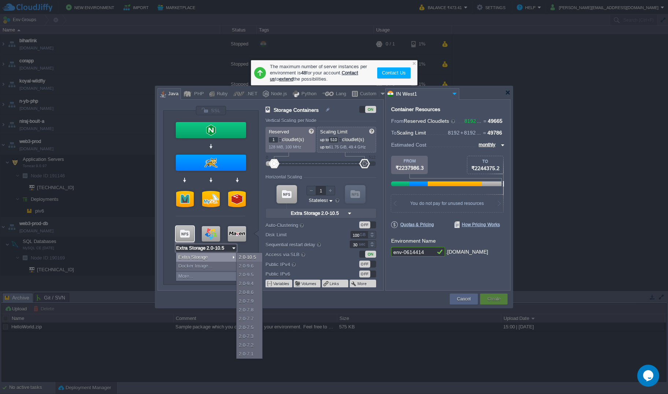
type input "512"
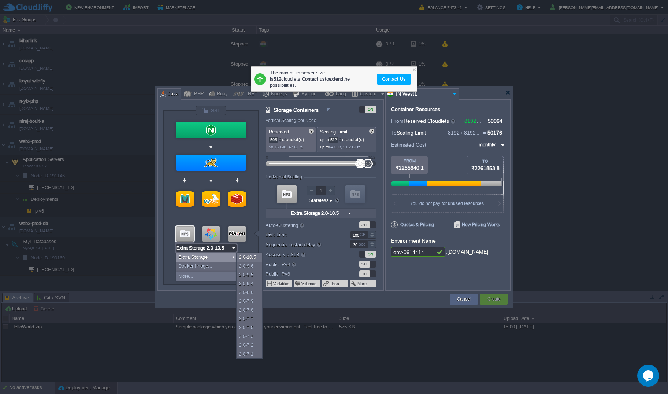
type input "512"
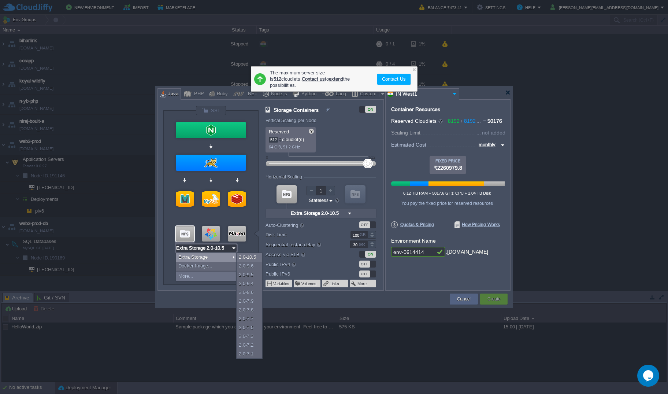
click at [327, 192] on div at bounding box center [331, 191] width 10 height 10
click at [326, 193] on div at bounding box center [331, 191] width 10 height 10
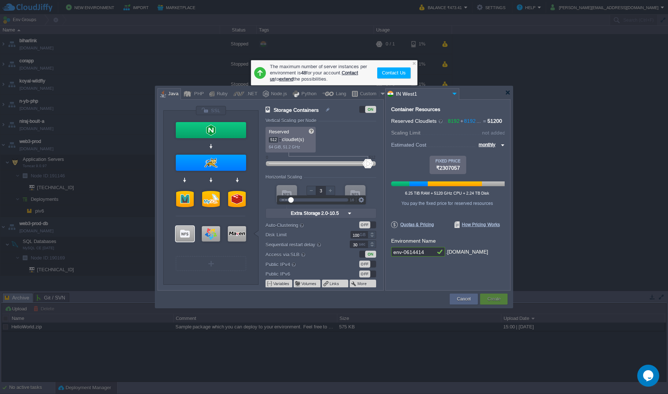
click at [327, 192] on div at bounding box center [331, 191] width 10 height 10
type input "16"
click at [408, 270] on div "Container Resources From Reserved Cloudlets 8192 + 8192 ... = 57856 not added T…" at bounding box center [447, 194] width 125 height 191
click at [210, 263] on div "VM" at bounding box center [211, 263] width 70 height 15
click at [211, 262] on div at bounding box center [211, 263] width 1 height 5
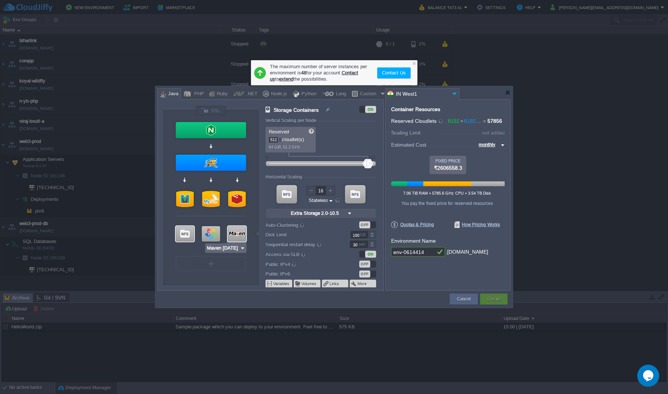
type input "AlmaLinux 9.6"
click at [207, 233] on div at bounding box center [211, 233] width 18 height 15
type input "Elastic VPS"
type input "AlmaLinux 9.6"
type input "9.6"
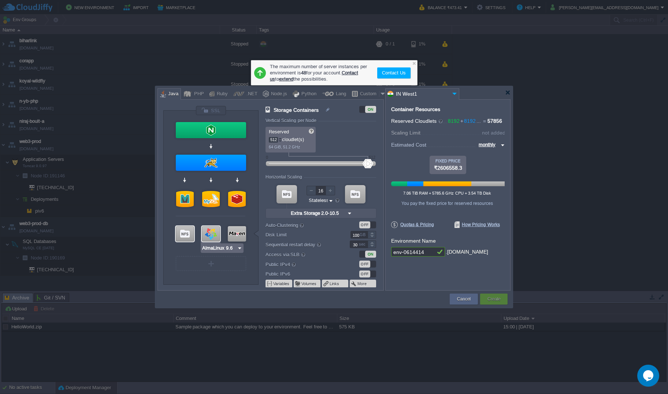
type input "Stateful"
type input "20"
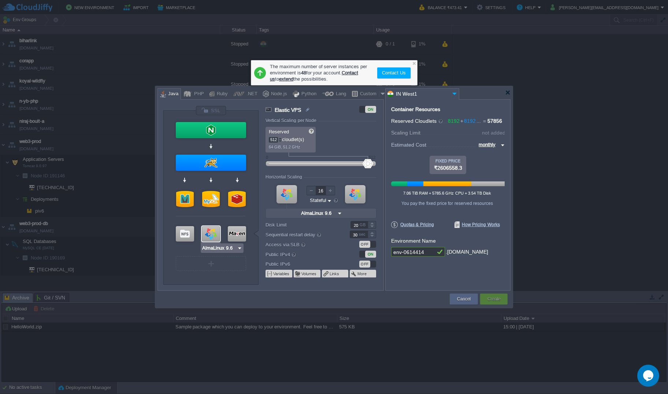
type input "Maven [DATE]"
click at [237, 234] on div at bounding box center [237, 233] width 18 height 15
type input "Build Node"
type input "Maven [DATE]"
type input "Oracle OpenJD..."
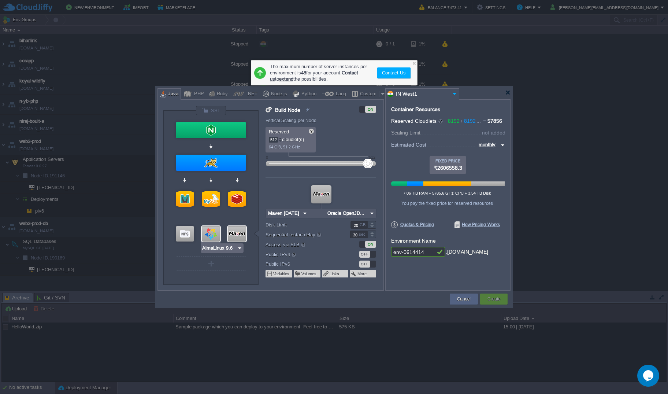
type input "Redis 7.2.4"
click at [237, 199] on div at bounding box center [237, 199] width 18 height 16
type input "NoSQL Databases"
type input "16"
type input "Redis 7.2.4"
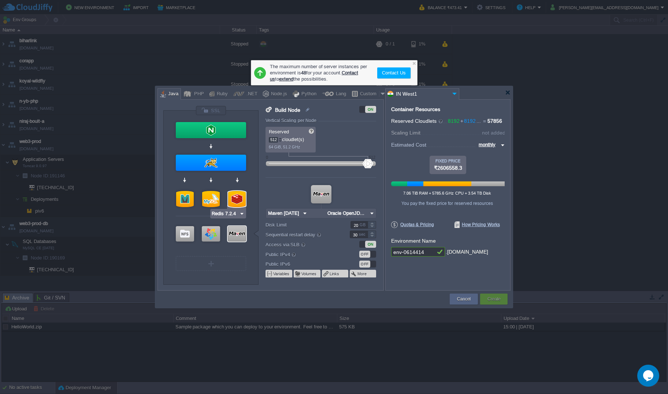
type input "7.2.4-almalinux-9"
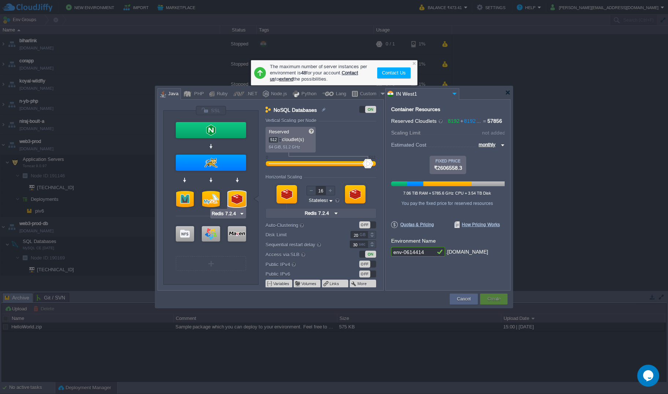
type input "MySQL CE 8.4.4"
click at [208, 199] on div at bounding box center [211, 199] width 18 height 16
type input "SQL Databases"
type input "MySQL CE 8.4.4"
type input "8.4.4-almalinux-9"
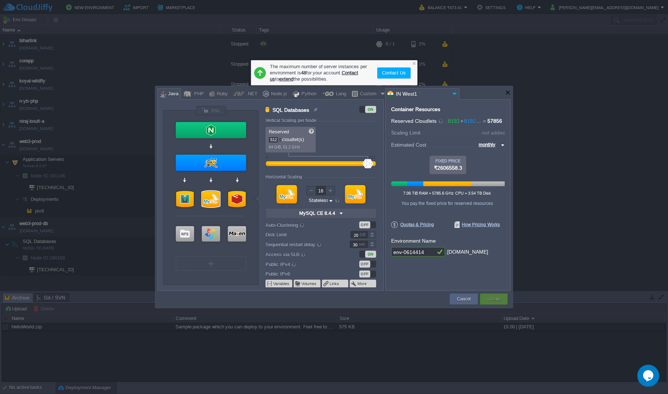
type input "Memcached [DATE]"
click at [181, 198] on div at bounding box center [185, 199] width 18 height 16
type input "Cache"
type input "Memcached [DATE]"
type input "[DATE]-almalin..."
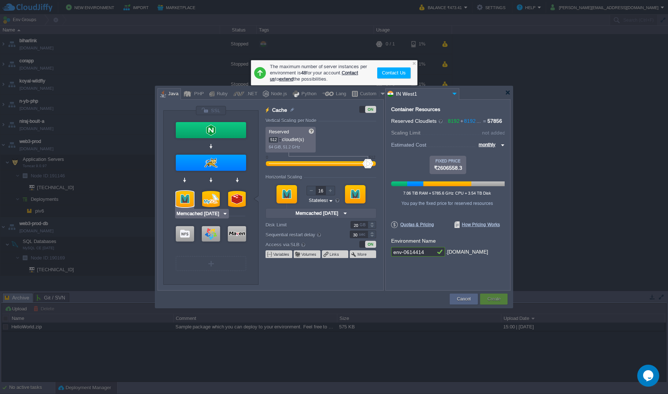
type input "Tomcat 9.0.109"
click at [230, 160] on div at bounding box center [211, 163] width 70 height 16
type input "Application Servers"
type input "Tomcat 9.0.109"
type input "Oracle OpenJD..."
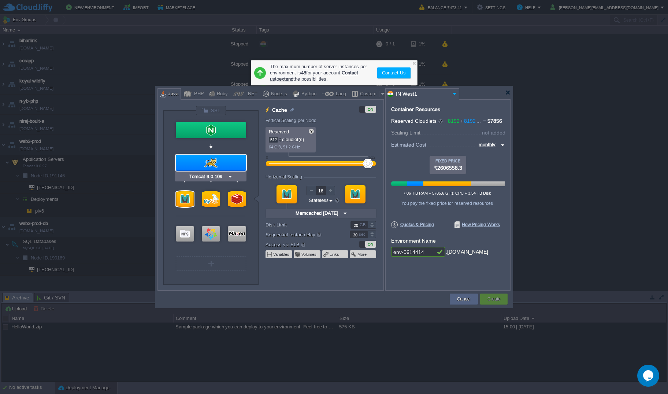
type input "Stateful"
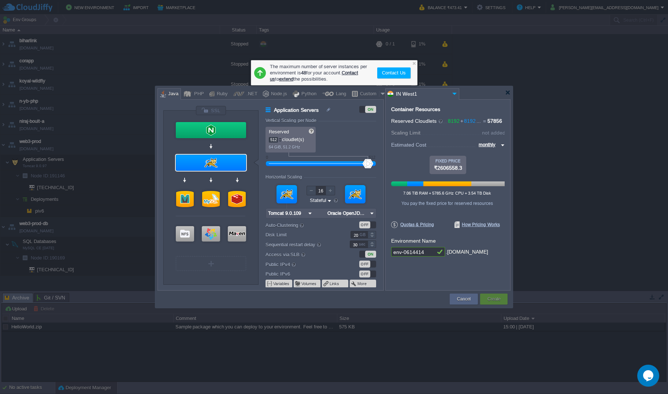
click at [370, 263] on div "OFF" at bounding box center [364, 263] width 11 height 7
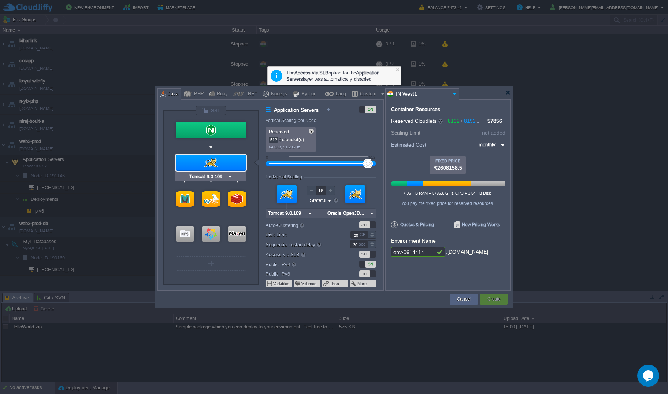
type input "Memcached [DATE]"
click at [186, 196] on div at bounding box center [185, 199] width 18 height 16
type input "Cache"
type input "Memcached [DATE]"
type input "[DATE]-almalin..."
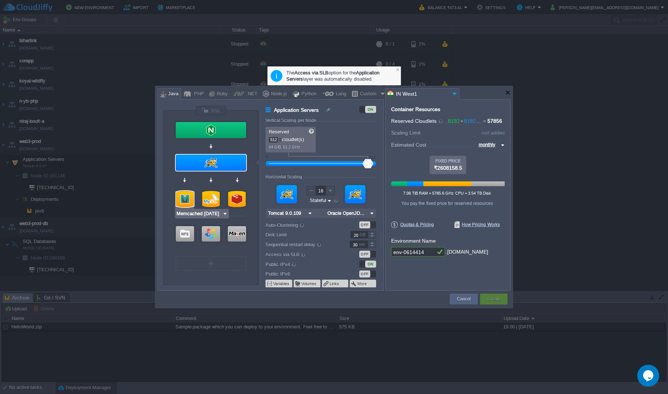
type input "Stateless"
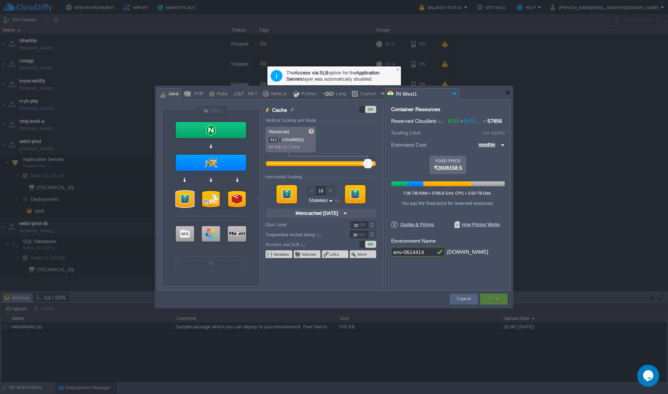
type input "MySQL CE 8.4.4"
click at [211, 201] on div at bounding box center [211, 199] width 18 height 16
type input "SQL Databases"
type input "MySQL CE 8.4.4"
type input "8.4.4-almalinux-9"
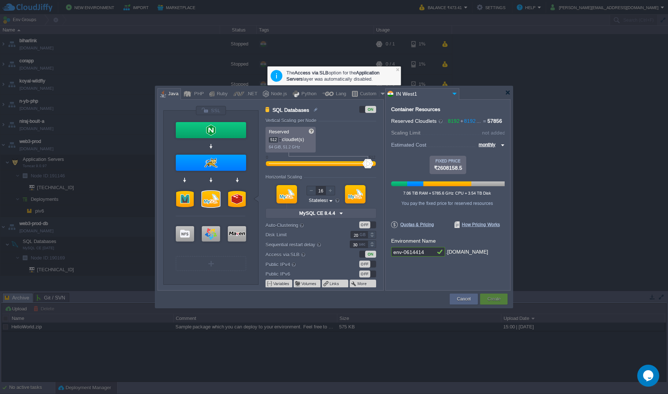
click at [370, 265] on div "OFF" at bounding box center [364, 263] width 11 height 7
type input "Redis 7.2.4"
click at [238, 198] on div at bounding box center [237, 199] width 18 height 16
type input "NoSQL Databases"
type input "Redis 7.2.4"
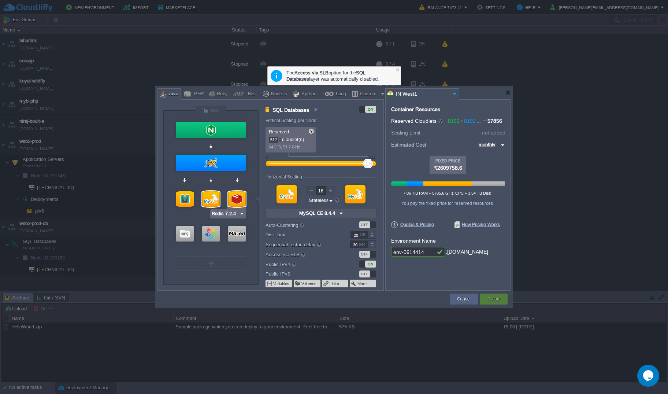
type input "7.2.4-almalinux-9"
click at [371, 266] on div "OFF" at bounding box center [367, 263] width 17 height 7
type input "AlmaLinux 9.6"
click at [211, 235] on div at bounding box center [211, 233] width 18 height 15
type input "Elastic VPS"
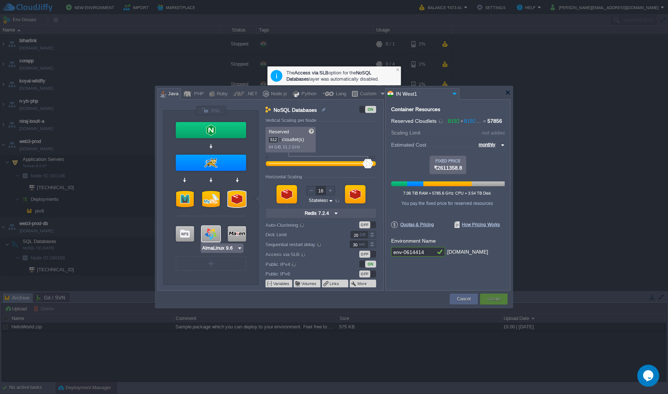
type input "AlmaLinux 9.6"
type input "9.6"
type input "Stateful"
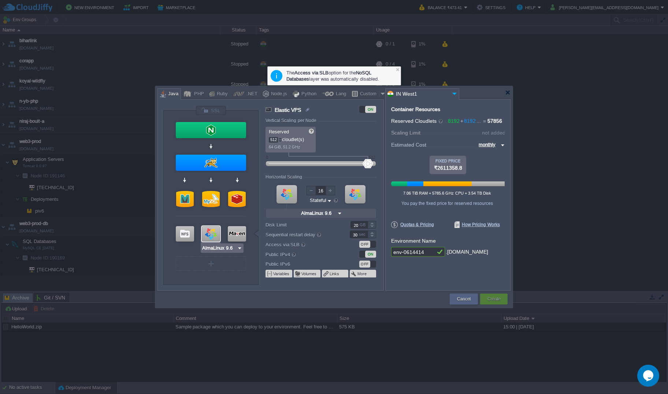
type input "Maven [DATE]"
click at [242, 231] on div at bounding box center [237, 233] width 18 height 15
type input "Build Node"
type input "Maven [DATE]"
type input "Oracle OpenJD..."
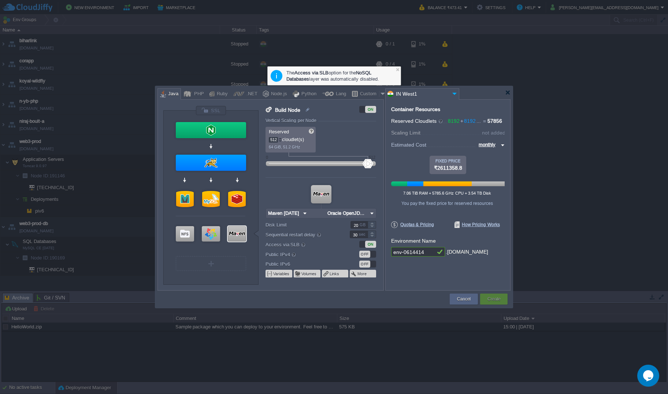
click at [372, 255] on div "OFF" at bounding box center [367, 254] width 17 height 7
type input "Extra Storage 2.0-10.5"
click at [494, 145] on img at bounding box center [502, 145] width 6 height 9
click at [492, 161] on div "daily" at bounding box center [490, 162] width 27 height 9
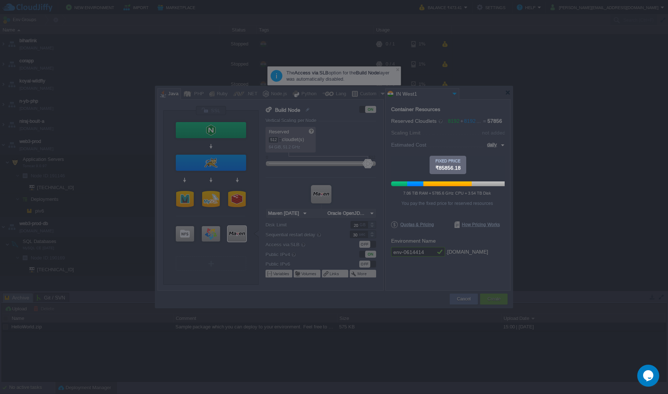
click at [494, 146] on div at bounding box center [529, 78] width 277 height 156
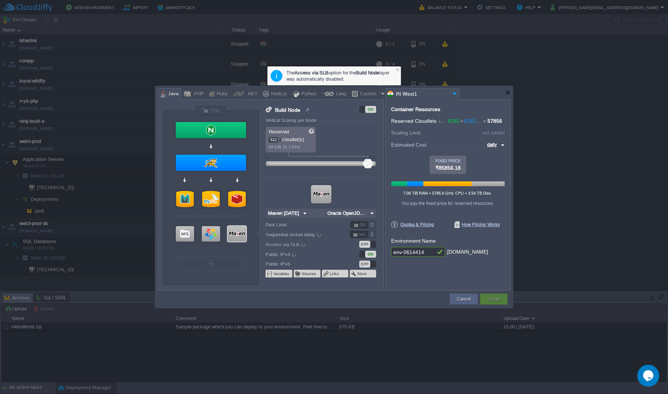
click at [494, 145] on img at bounding box center [502, 145] width 6 height 9
click at [493, 170] on div "hourly" at bounding box center [492, 171] width 25 height 9
type input "hourly"
type input "Extra Storage 2.0-10.5"
click at [182, 234] on div at bounding box center [185, 233] width 18 height 15
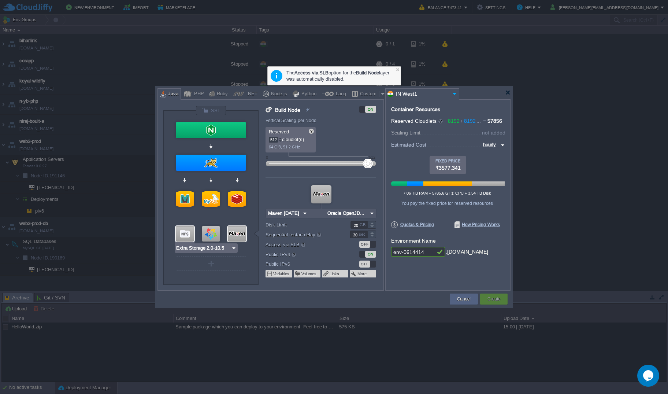
type input "Storage Containers"
type input "16"
type input "Extra Storage 2.0-10.5"
type input "2.0-10.5-almal..."
type input "100"
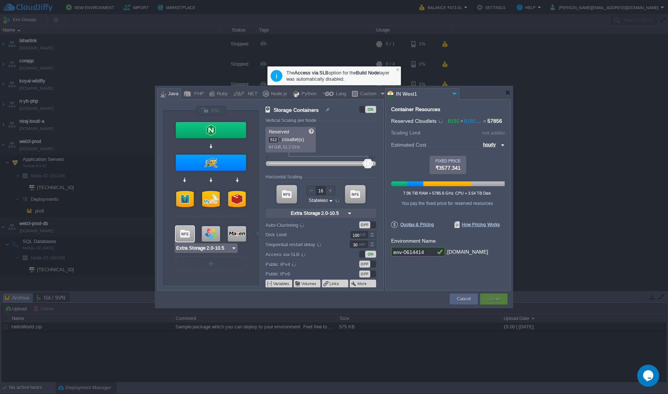
type input "Redis 7.2.4"
click at [494, 145] on img at bounding box center [502, 145] width 6 height 9
click at [493, 155] on div "monthly" at bounding box center [492, 153] width 25 height 9
type input "monthly"
click at [183, 236] on div at bounding box center [185, 233] width 18 height 15
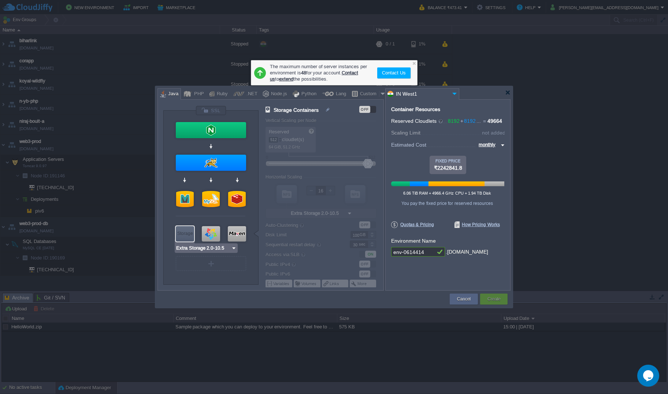
type input "AlmaLinux 9.6"
click at [208, 233] on div at bounding box center [211, 233] width 18 height 15
type input "Elastic VPS"
type input "AlmaLinux 9.6"
type input "9.6"
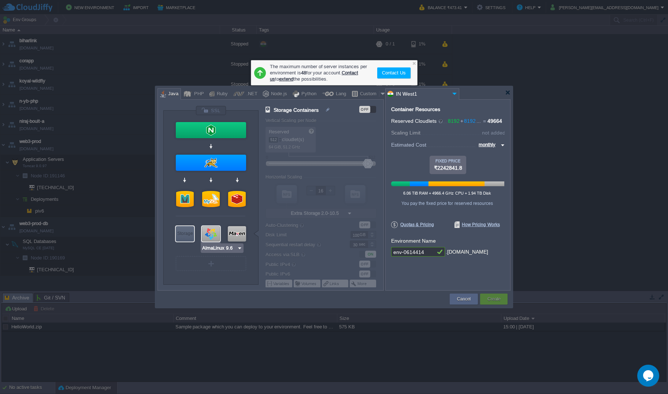
type input "Stateful"
type input "20"
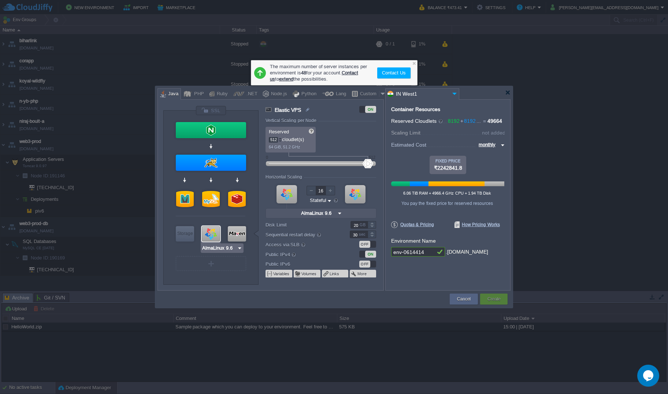
click at [209, 233] on div at bounding box center [211, 233] width 18 height 15
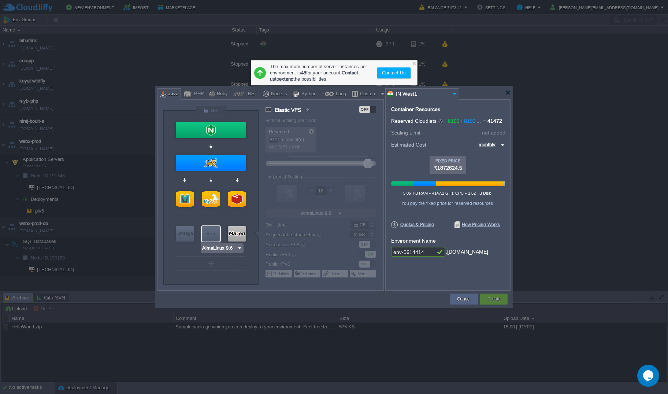
type input "Maven [DATE]"
click at [234, 234] on div at bounding box center [237, 233] width 18 height 15
type input "Build Node"
type input "Maven [DATE]"
type input "Oracle OpenJD..."
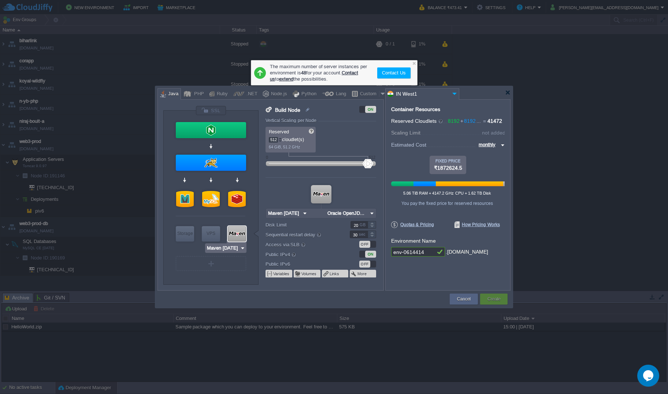
click at [234, 233] on div at bounding box center [237, 233] width 18 height 15
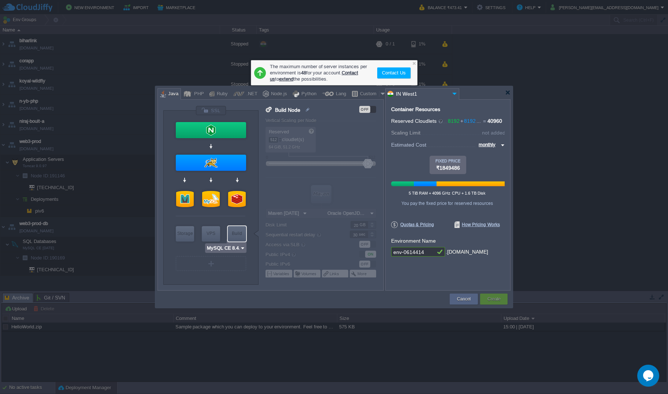
type input "Memcached [DATE]"
click at [182, 205] on div at bounding box center [185, 199] width 18 height 16
type input "Cache"
type input "16"
type input "Memcached [DATE]"
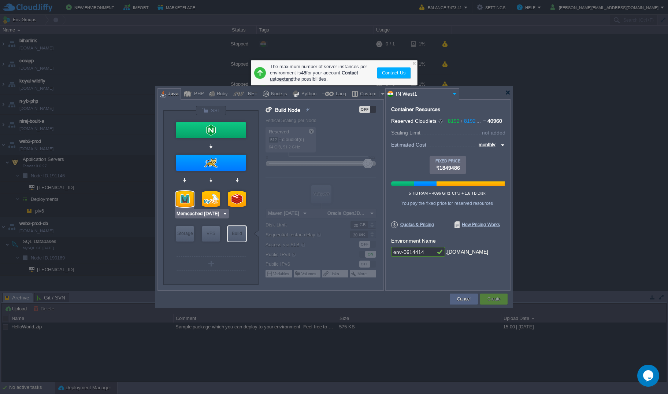
type input "[DATE]-almalin..."
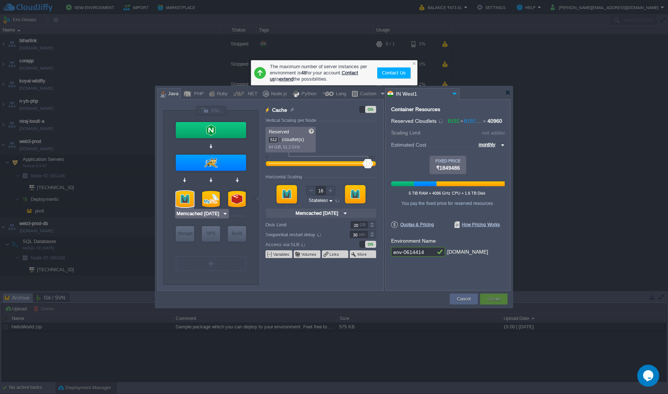
click at [181, 205] on div at bounding box center [185, 199] width 18 height 16
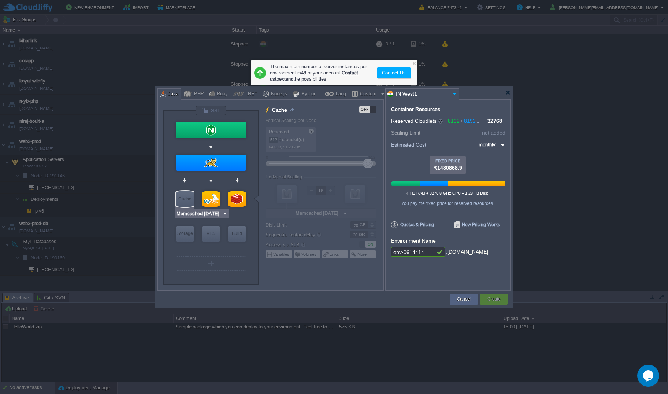
type input "MySQL CE 8.4.4"
click at [210, 200] on div at bounding box center [211, 199] width 18 height 16
type input "SQL Databases"
type input "MySQL CE 8.4.4"
type input "8.4.4-almalinux-9"
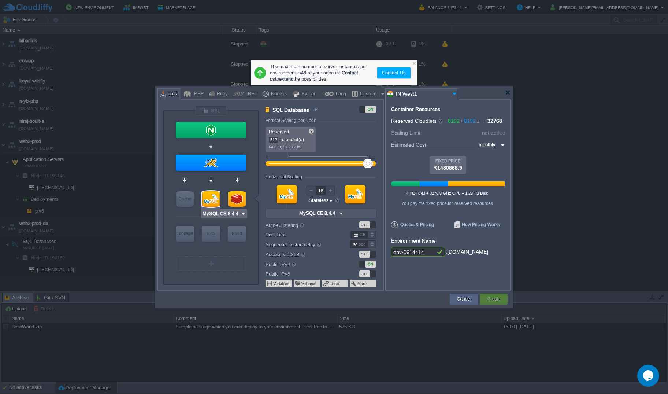
click at [211, 200] on div at bounding box center [211, 199] width 18 height 16
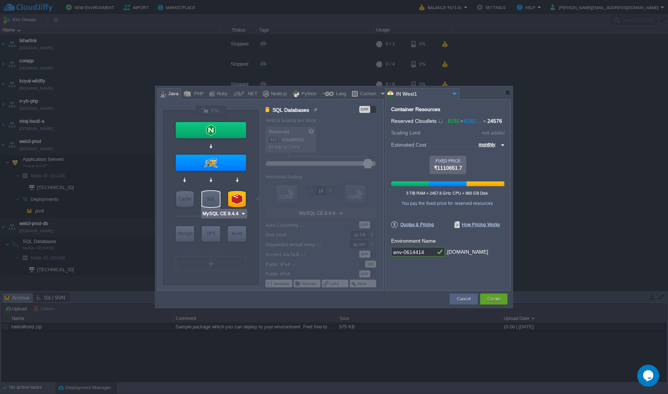
type input "Redis 7.2.4"
click at [235, 197] on div at bounding box center [237, 199] width 18 height 16
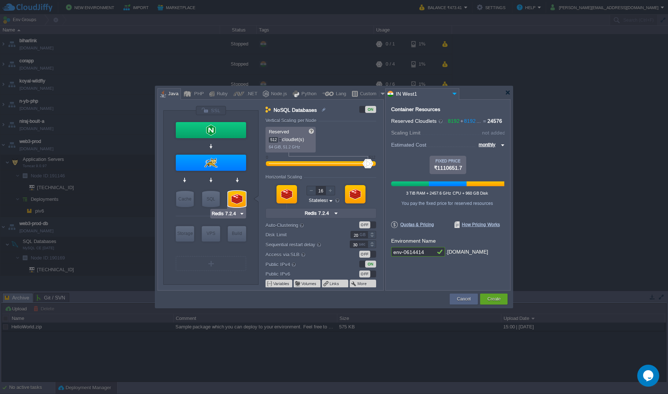
click at [236, 198] on div at bounding box center [237, 199] width 18 height 16
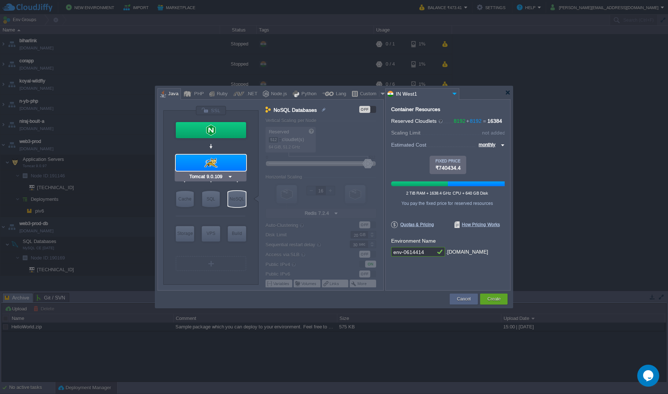
click at [225, 161] on div at bounding box center [211, 163] width 70 height 16
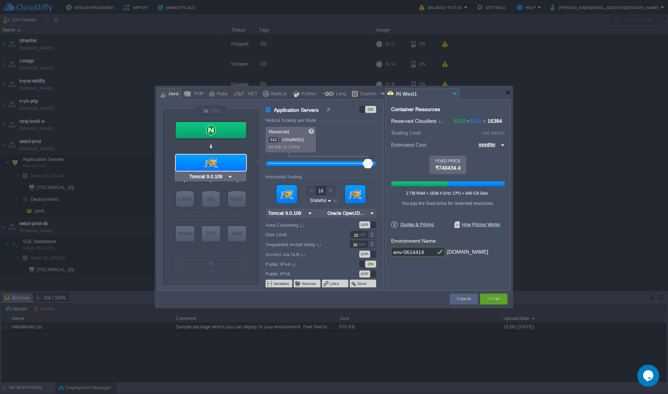
click at [223, 162] on div at bounding box center [211, 163] width 70 height 16
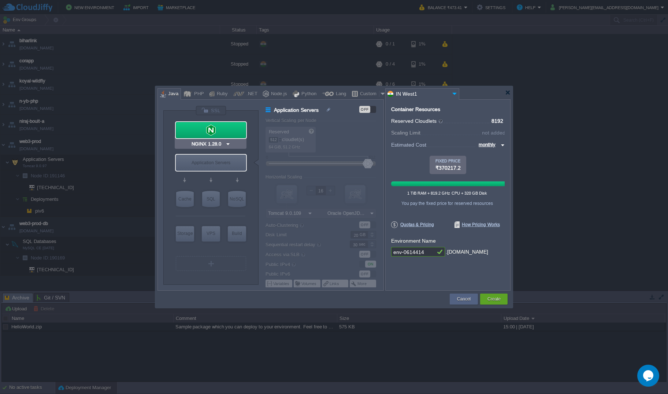
click at [222, 129] on div at bounding box center [211, 130] width 70 height 16
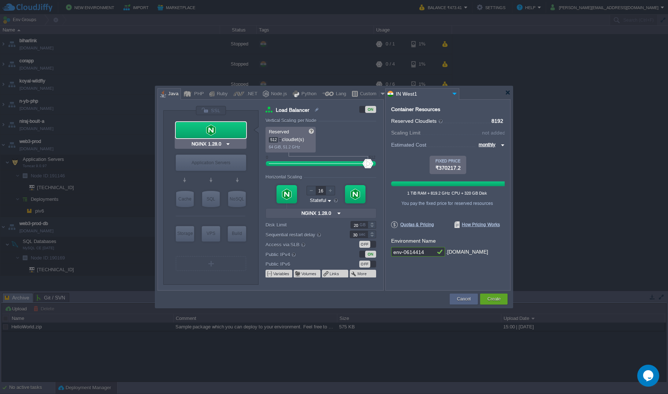
click at [222, 133] on div at bounding box center [211, 130] width 70 height 16
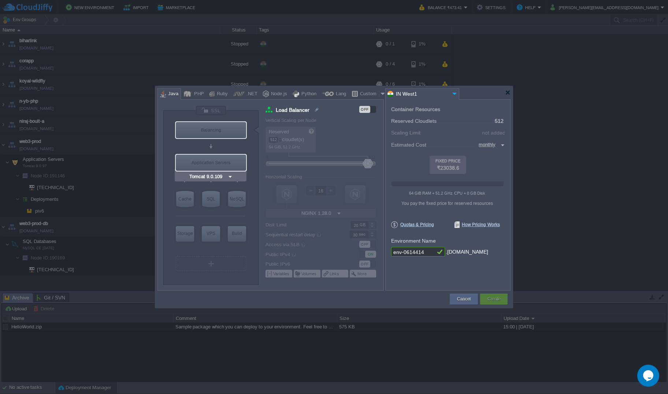
click at [221, 164] on div "Application Servers" at bounding box center [211, 163] width 70 height 16
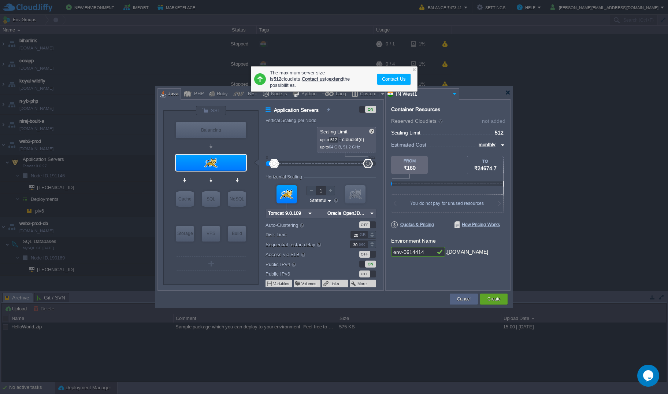
click at [267, 167] on div at bounding box center [321, 164] width 111 height 8
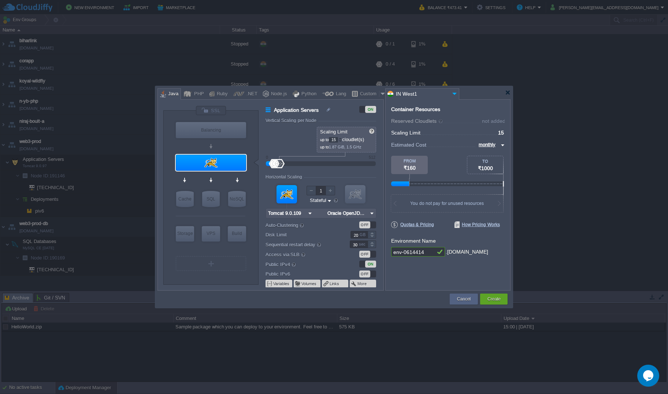
click at [359, 266] on div "ON" at bounding box center [359, 263] width 36 height 7
click at [362, 265] on div "ON" at bounding box center [367, 263] width 17 height 7
click at [464, 270] on button "Cancel" at bounding box center [464, 298] width 14 height 7
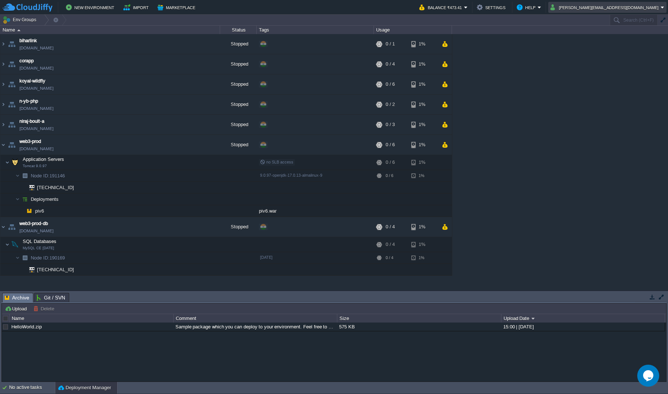
click at [494, 7] on button "[PERSON_NAME][EMAIL_ADDRESS][DOMAIN_NAME]" at bounding box center [606, 7] width 110 height 9
click at [494, 38] on link "Sign out" at bounding box center [630, 38] width 71 height 8
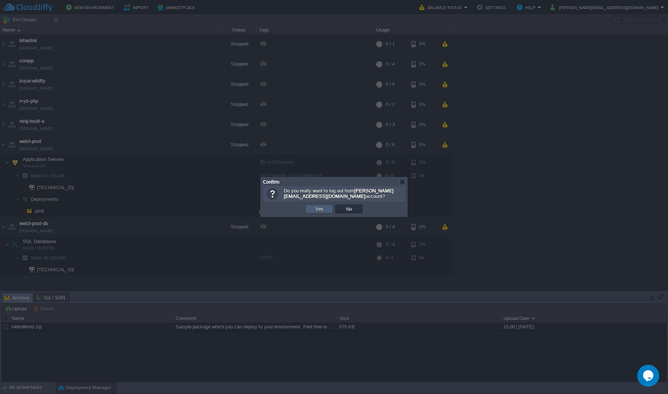
click at [321, 208] on button "Yes" at bounding box center [319, 208] width 12 height 7
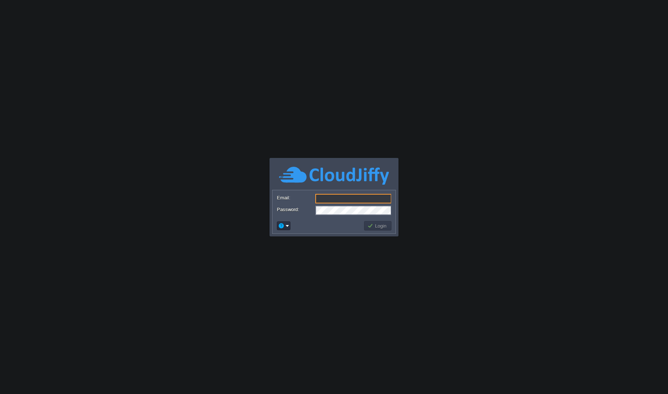
click at [203, 55] on body "Application Platform v.8.10.2 Email: Password: Login" at bounding box center [334, 197] width 668 height 394
